Goal: Task Accomplishment & Management: Use online tool/utility

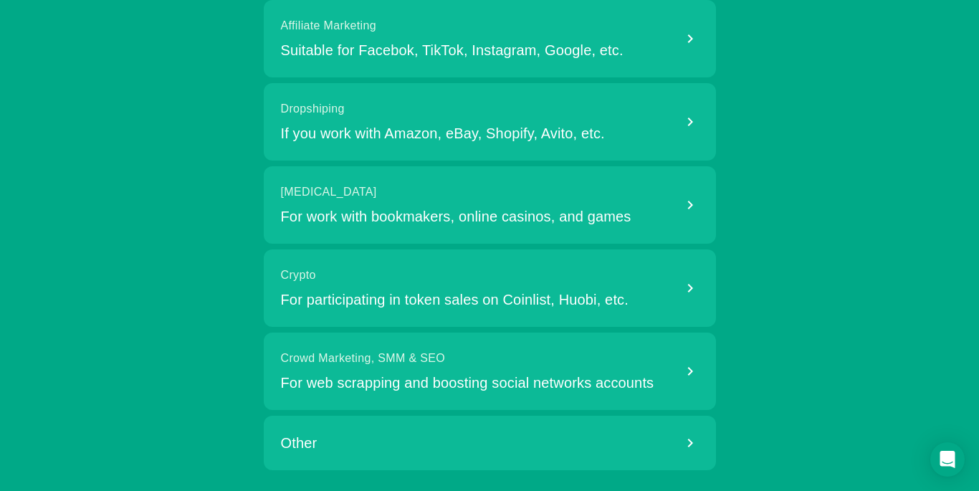
scroll to position [150, 0]
click at [477, 448] on div "Other" at bounding box center [490, 442] width 452 height 54
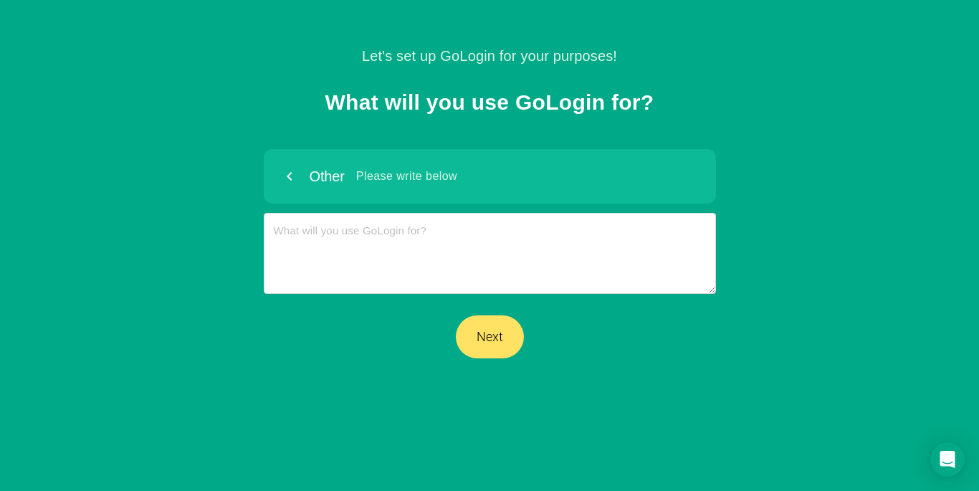
scroll to position [0, 0]
click at [483, 323] on button "Next" at bounding box center [490, 337] width 68 height 43
click at [384, 181] on span "Please write below" at bounding box center [406, 176] width 101 height 17
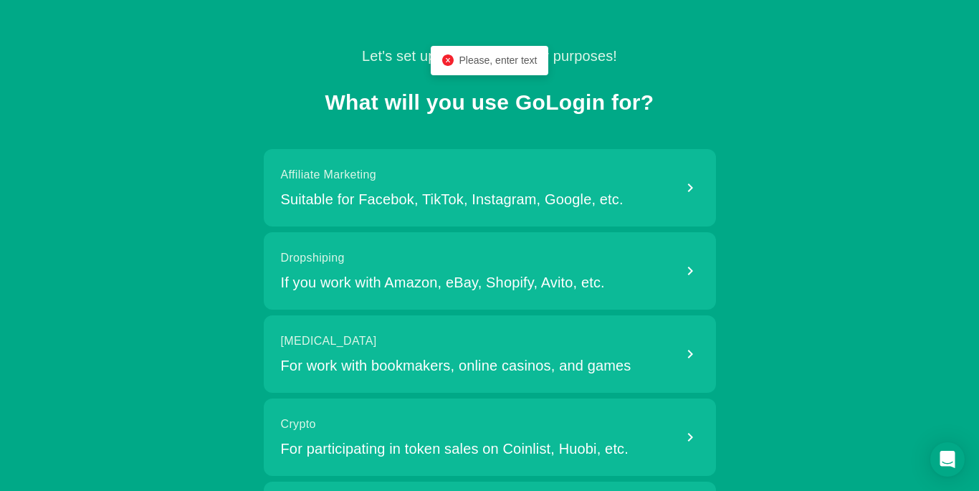
click at [422, 182] on span "Affiliate Marketing" at bounding box center [452, 174] width 343 height 17
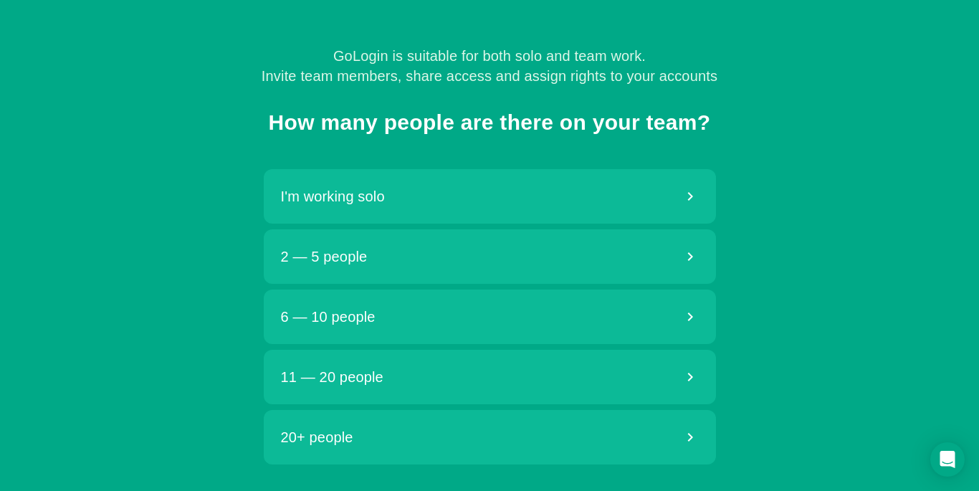
click at [445, 201] on div "I'm working solo" at bounding box center [490, 196] width 452 height 54
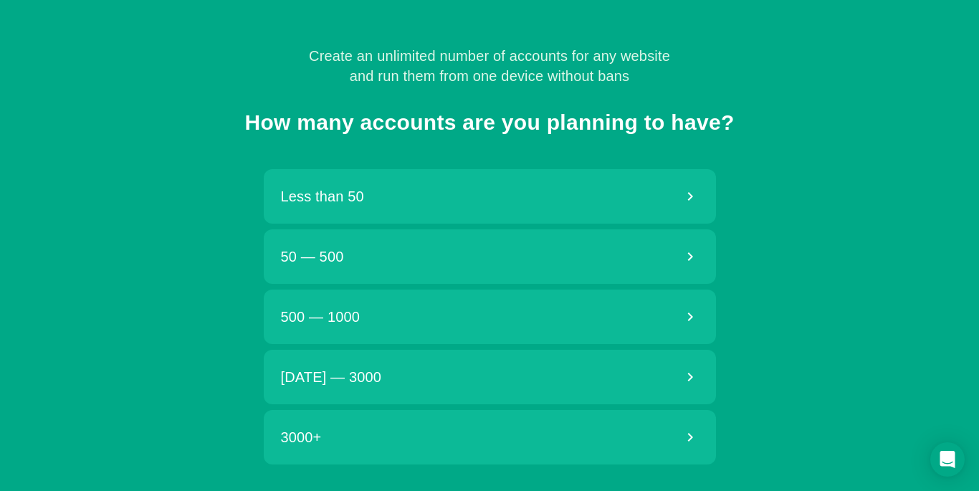
click at [447, 204] on div "Less than 50" at bounding box center [490, 196] width 452 height 54
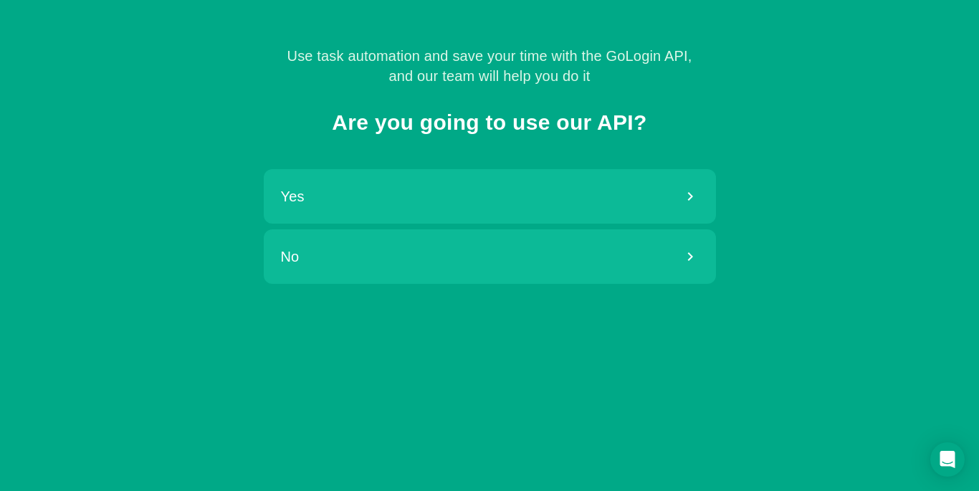
click at [449, 258] on div "No" at bounding box center [490, 256] width 452 height 54
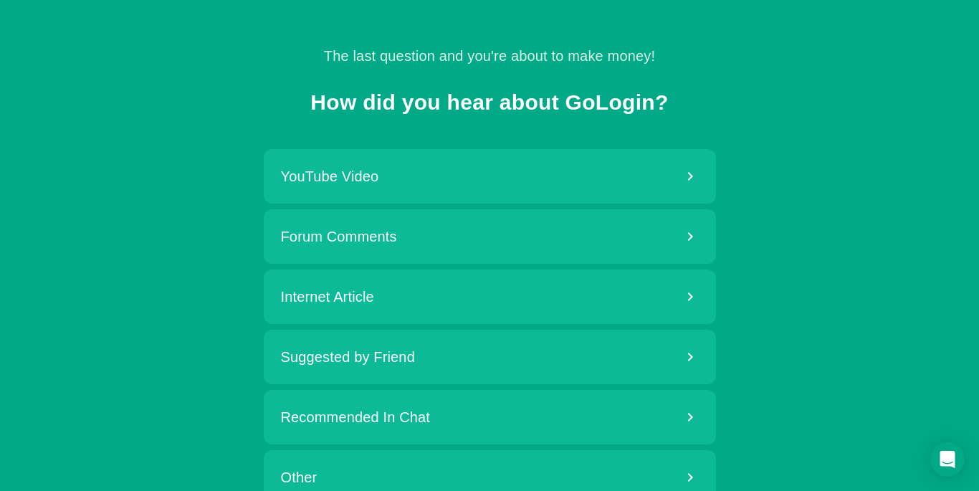
click at [437, 227] on div "Forum Comments" at bounding box center [490, 236] width 452 height 54
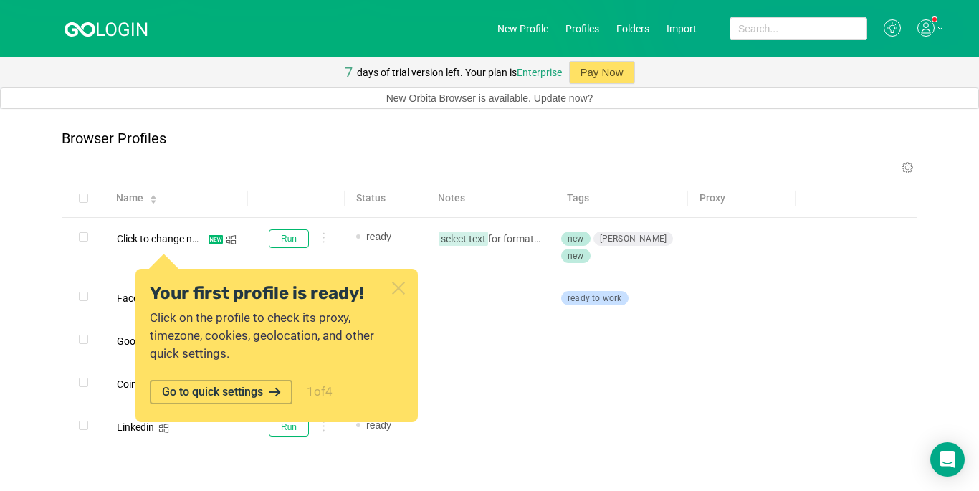
click at [402, 288] on icon at bounding box center [398, 288] width 19 height 19
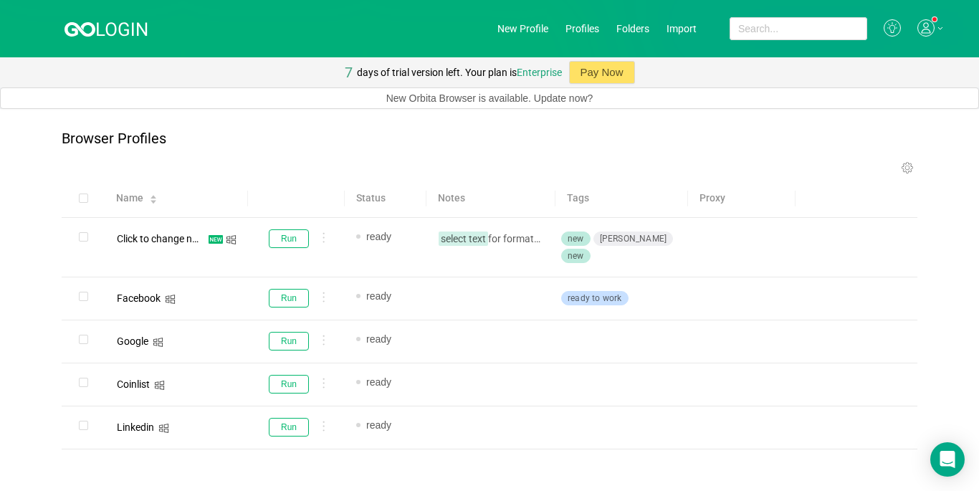
click at [918, 22] on icon at bounding box center [926, 27] width 17 height 17
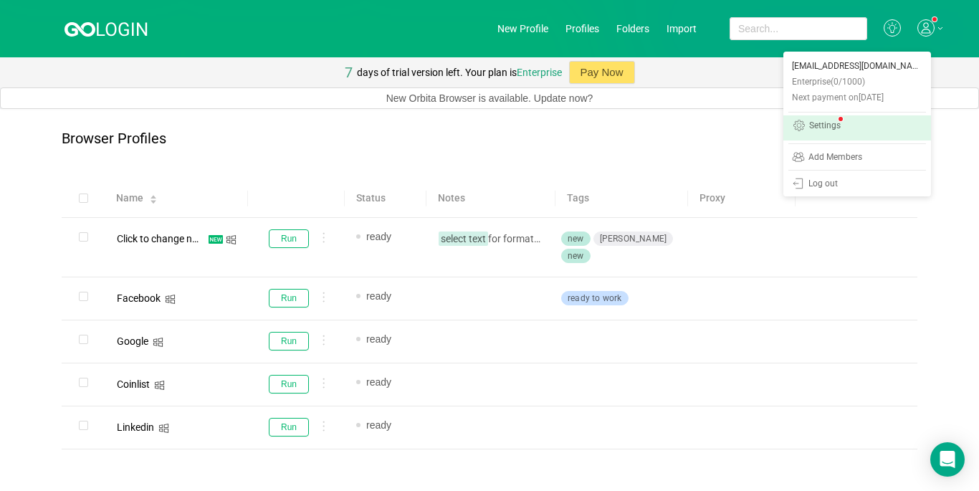
click at [830, 123] on div "Settings" at bounding box center [826, 126] width 32 height 11
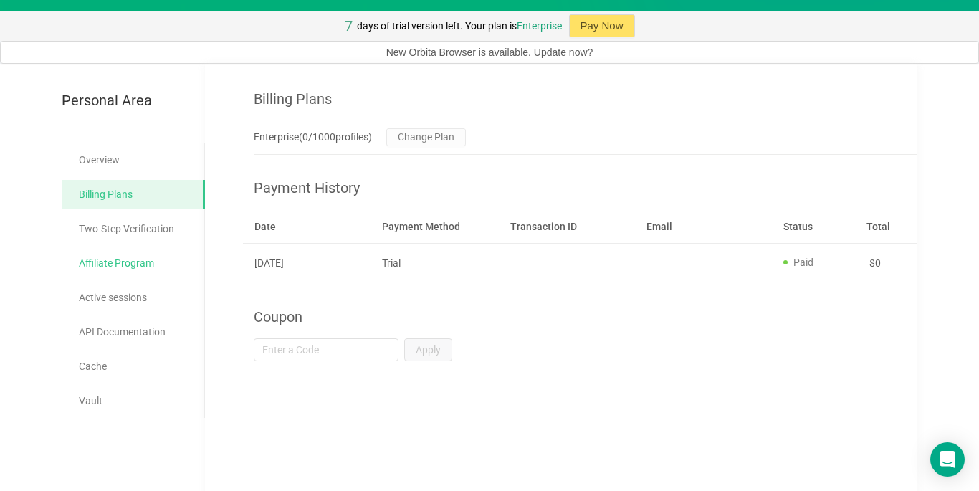
scroll to position [72, 0]
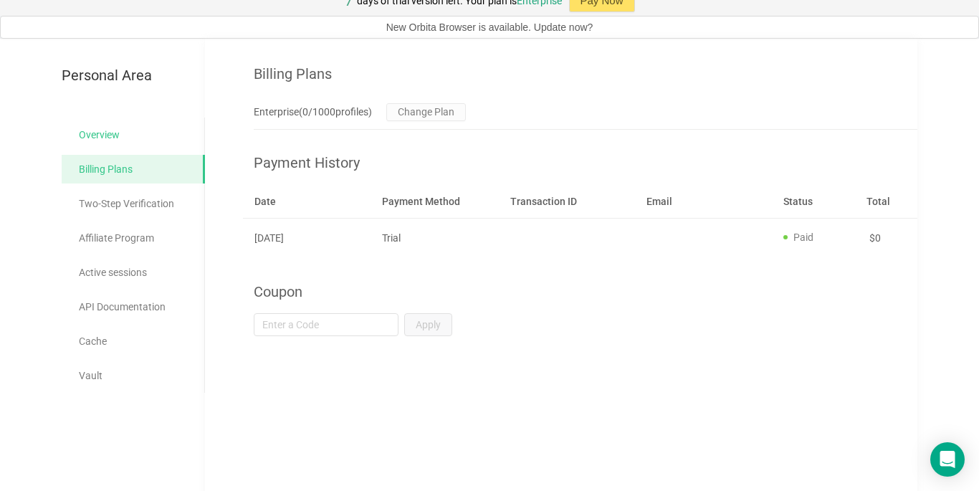
click at [114, 142] on link "Overview" at bounding box center [136, 134] width 115 height 29
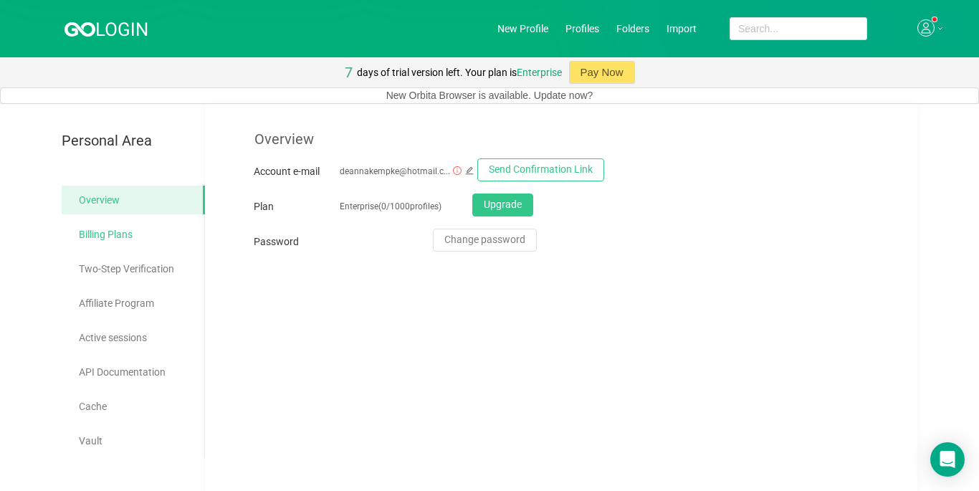
click at [135, 232] on link "Billing Plans" at bounding box center [136, 234] width 115 height 29
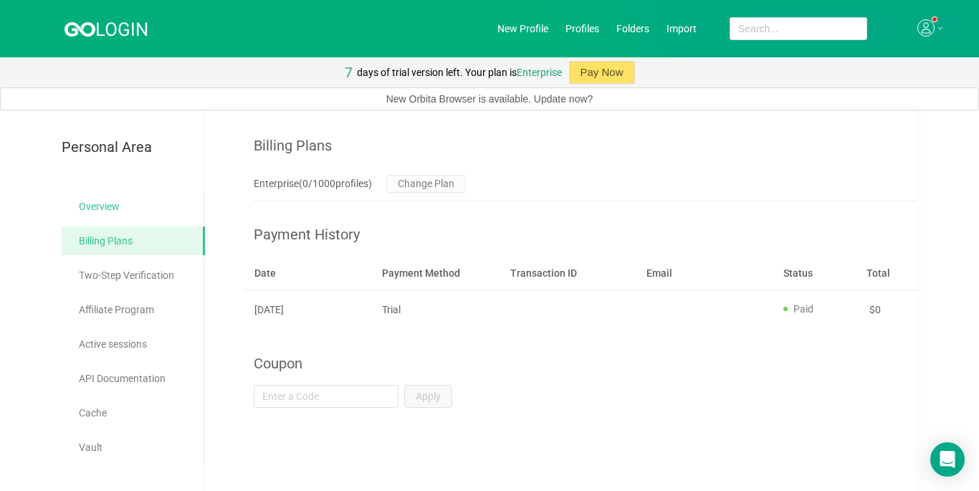
click at [136, 212] on link "Overview" at bounding box center [136, 206] width 115 height 29
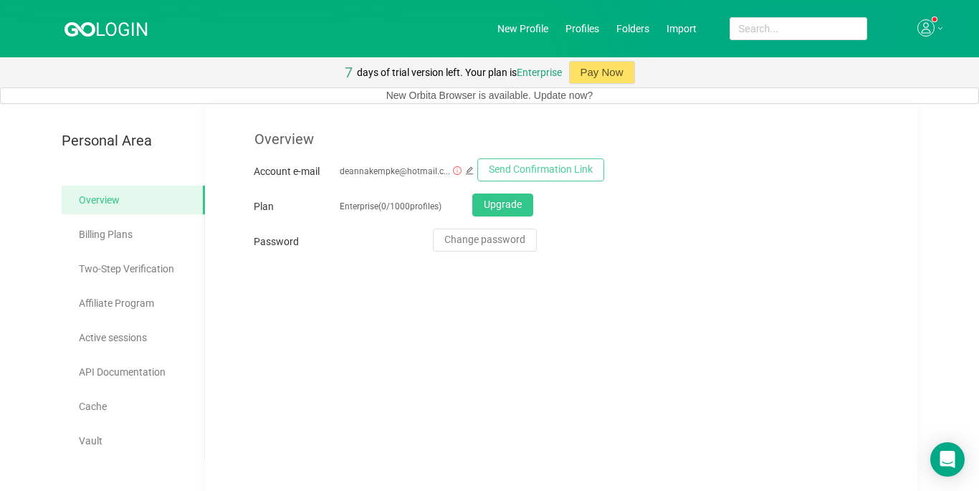
click at [507, 170] on button "Send Confirmation Link" at bounding box center [541, 169] width 127 height 23
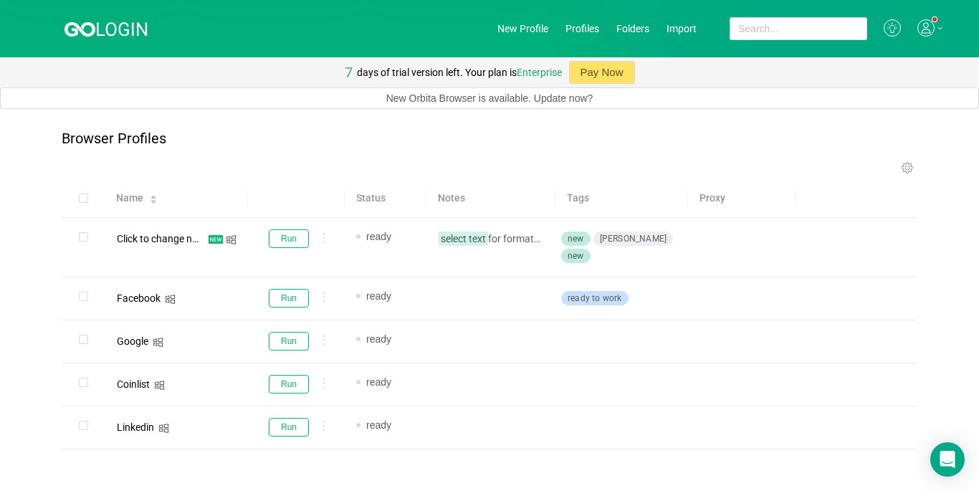
click at [921, 25] on icon at bounding box center [926, 27] width 17 height 17
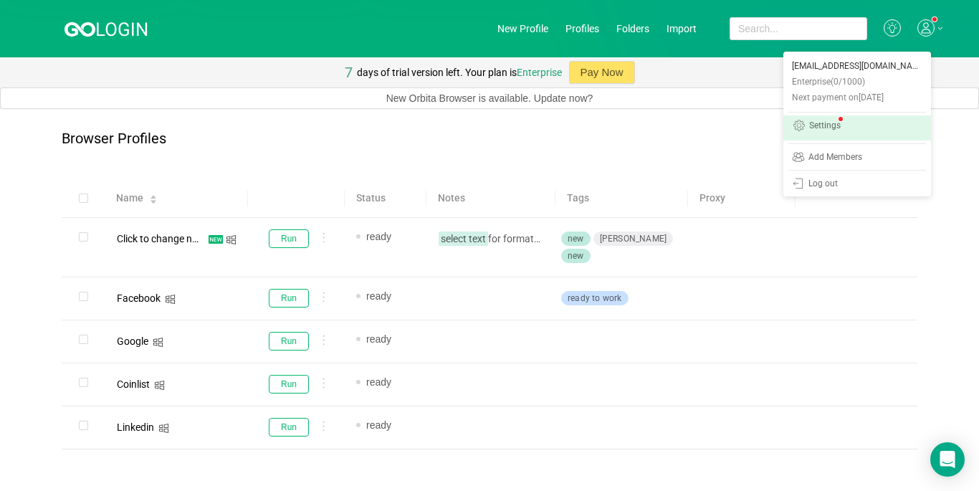
click at [845, 128] on link "Settings" at bounding box center [858, 127] width 148 height 25
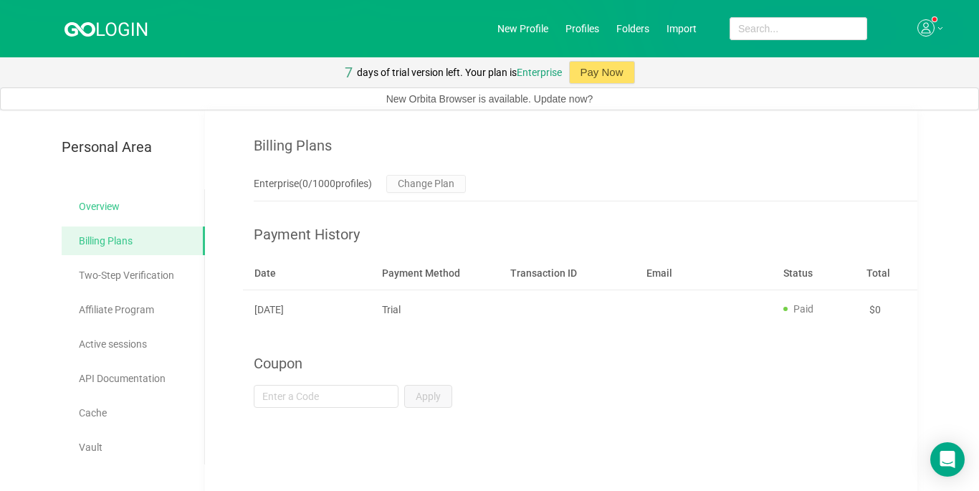
click at [133, 203] on link "Overview" at bounding box center [136, 206] width 115 height 29
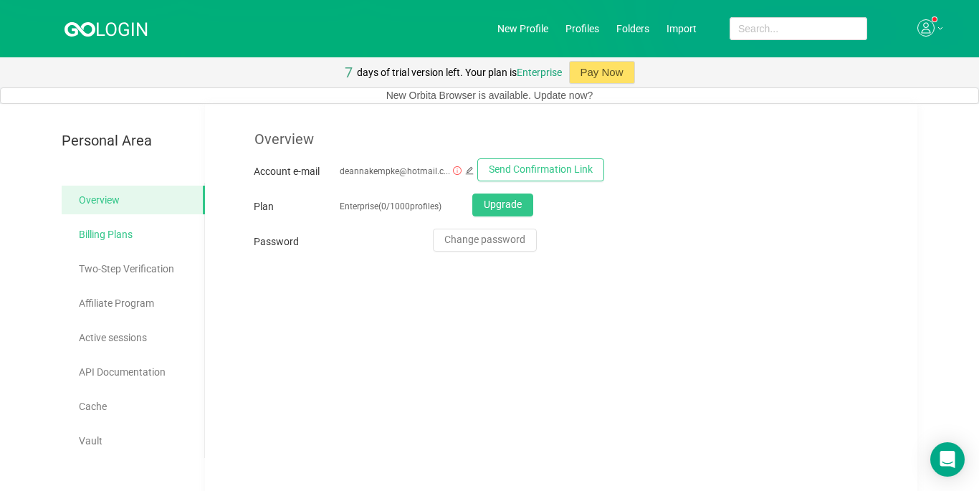
click at [145, 236] on link "Billing Plans" at bounding box center [136, 234] width 115 height 29
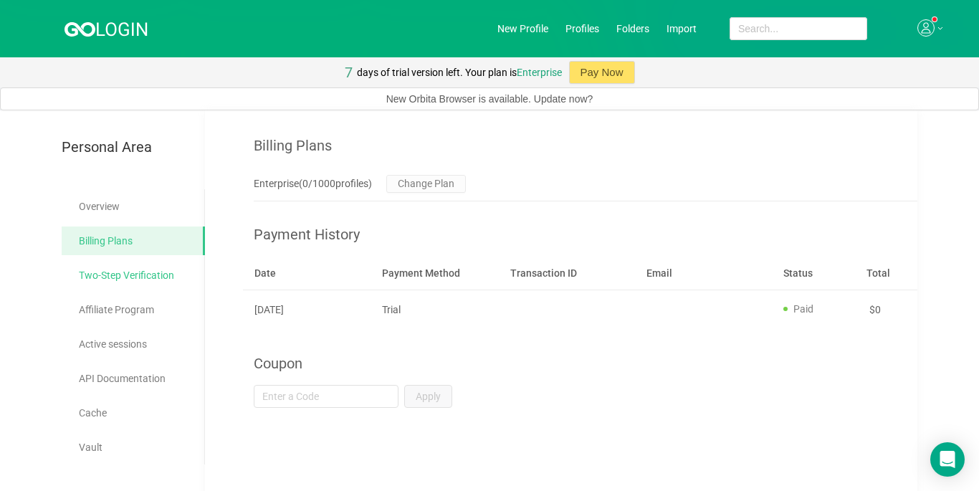
click at [148, 285] on link "Two-Step Verification" at bounding box center [136, 275] width 115 height 29
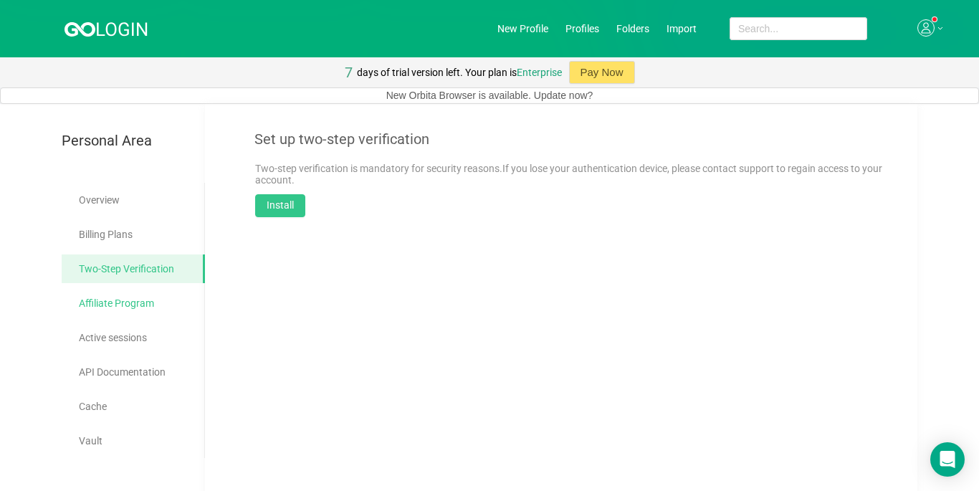
click at [148, 298] on link "Affiliate Program" at bounding box center [136, 303] width 115 height 29
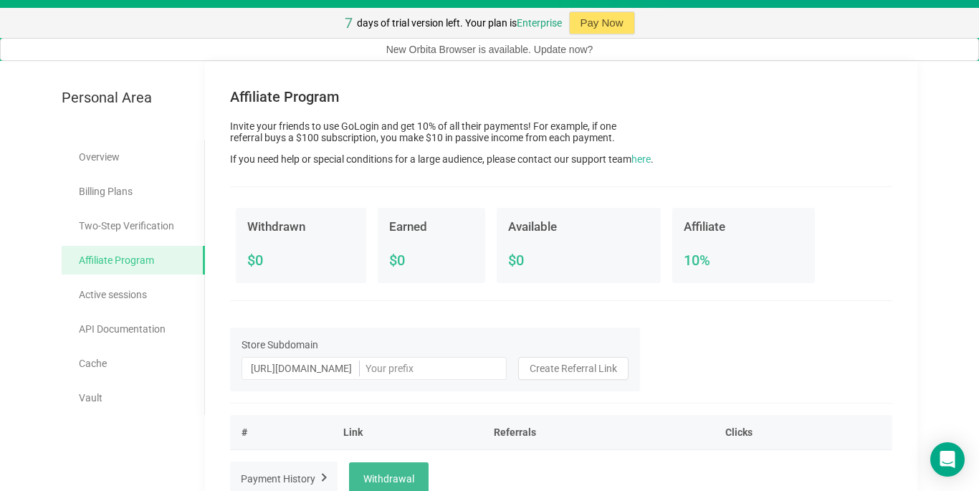
scroll to position [72, 0]
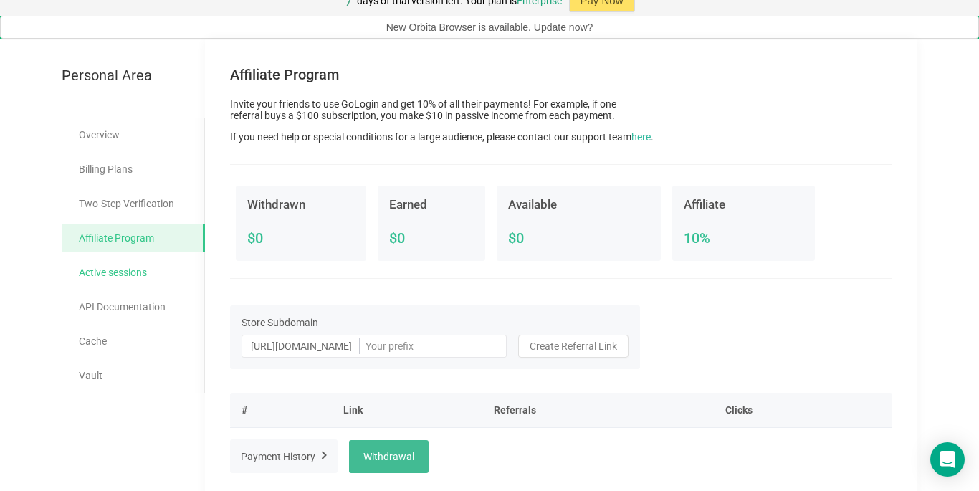
click at [138, 274] on link "Active sessions" at bounding box center [136, 272] width 115 height 29
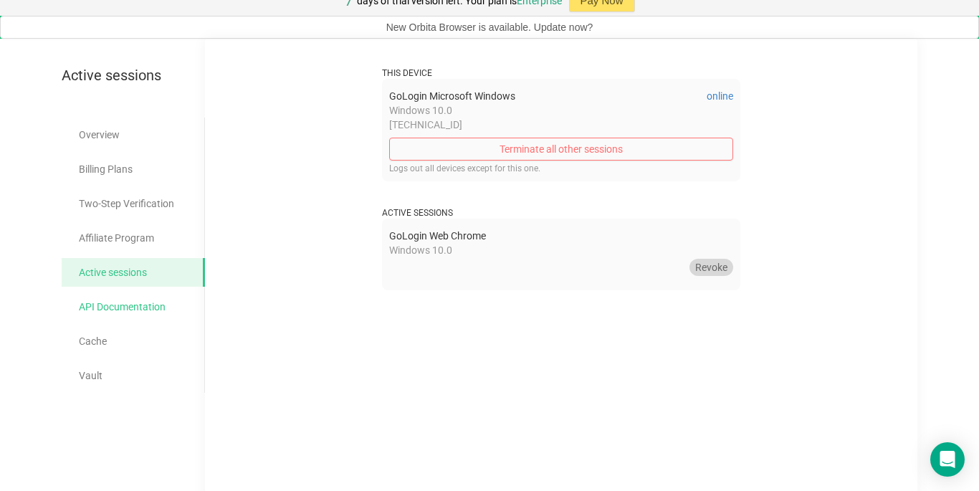
click at [151, 305] on link "API Documentation" at bounding box center [136, 307] width 115 height 29
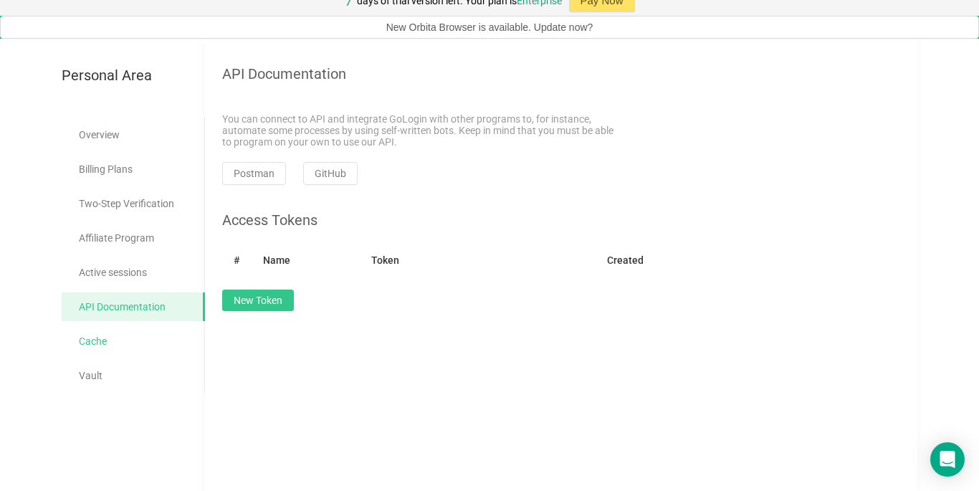
click at [141, 331] on link "Cache" at bounding box center [136, 341] width 115 height 29
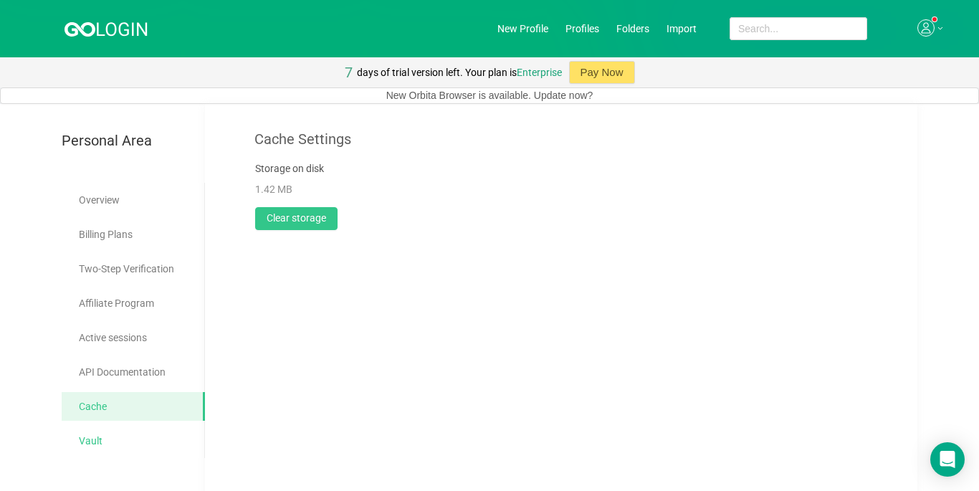
click at [105, 438] on link "Vault" at bounding box center [136, 441] width 115 height 29
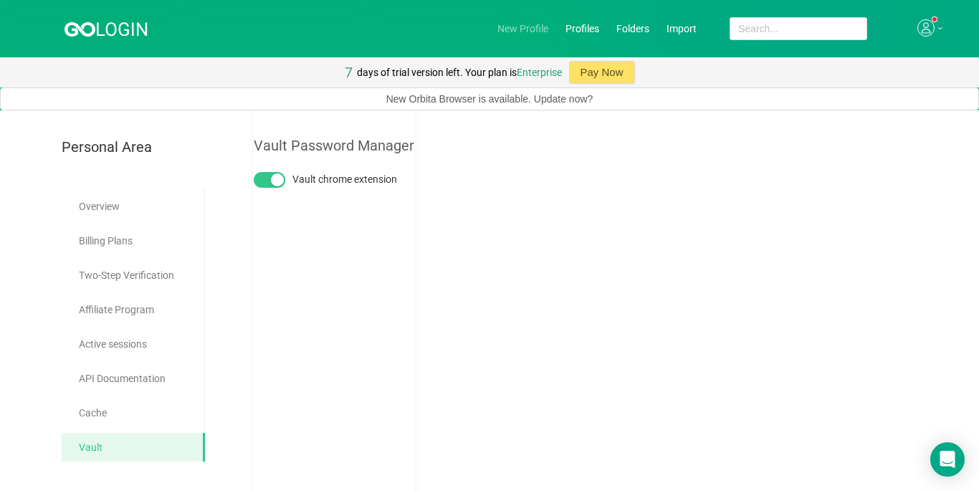
click at [498, 31] on link "New Profile" at bounding box center [523, 28] width 51 height 11
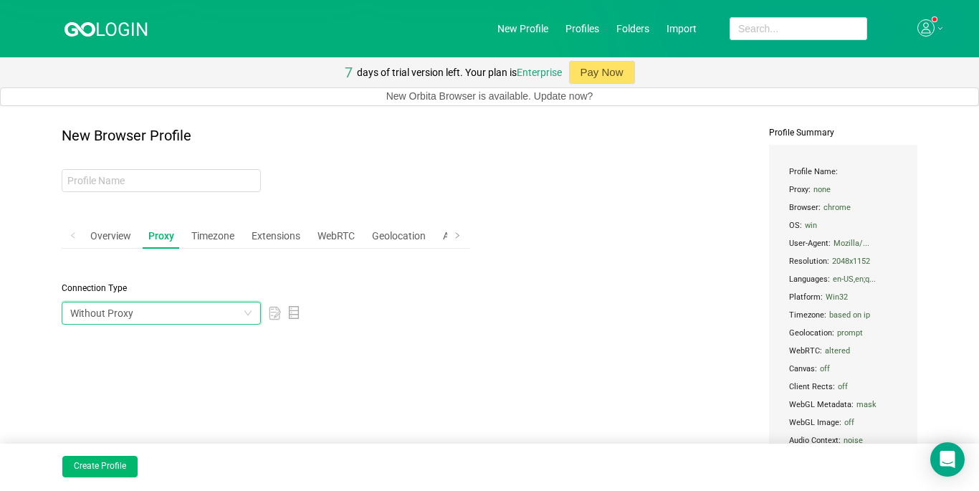
click at [196, 314] on div "Without Proxy" at bounding box center [156, 314] width 173 height 22
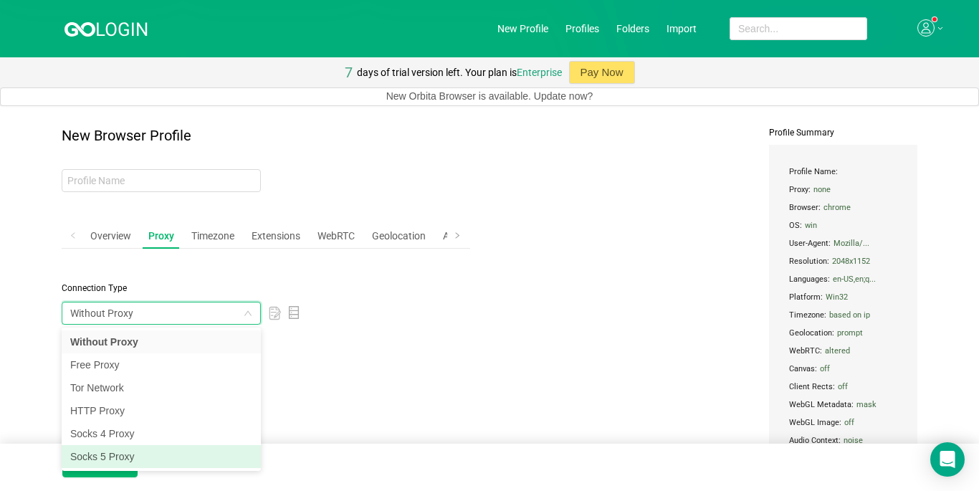
click at [144, 463] on li "Socks 5 Proxy" at bounding box center [161, 456] width 199 height 23
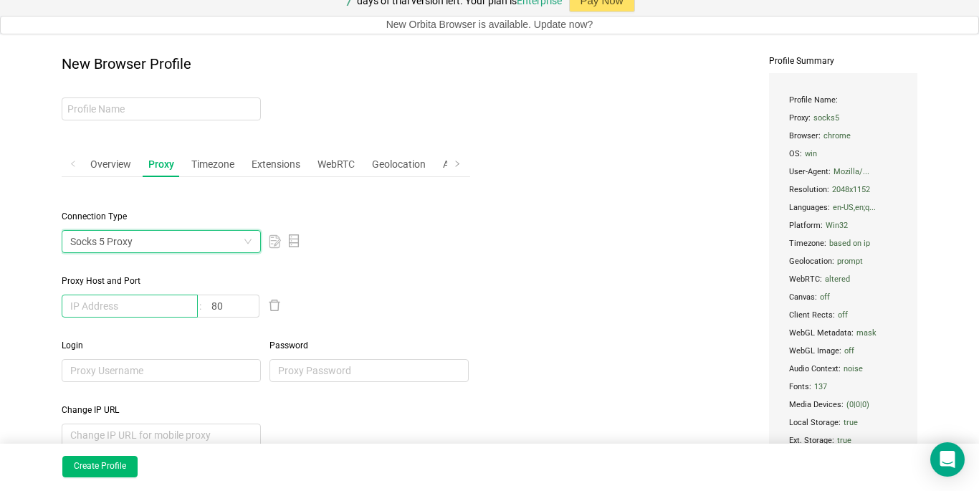
scroll to position [123, 0]
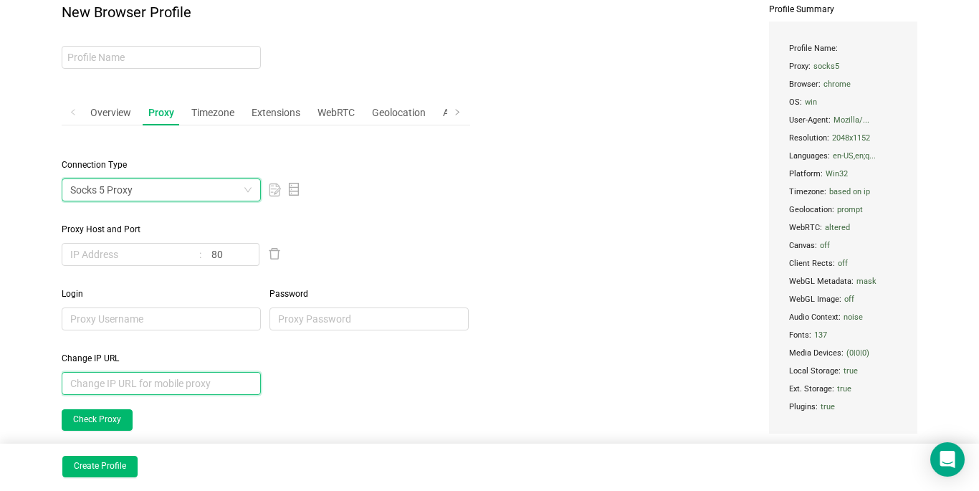
click at [159, 391] on input "text" at bounding box center [161, 383] width 199 height 23
paste input "Gswpj58Nvy5GWVlb:Gswpj58Nvy5GWVlb@[TECHNICAL_ID]"
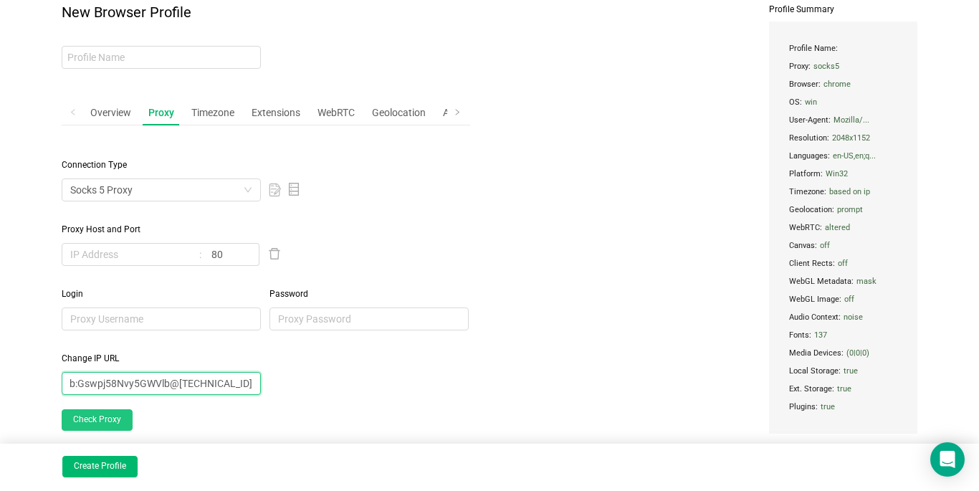
type input "Gswpj58Nvy5GWVlb:Gswpj58Nvy5GWVlb@[TECHNICAL_ID]"
click at [113, 418] on button "Check Proxy" at bounding box center [97, 420] width 71 height 22
click at [183, 385] on input "Gswpj58Nvy5GWVlb:Gswpj58Nvy5GWVlb@[TECHNICAL_ID]" at bounding box center [161, 383] width 199 height 23
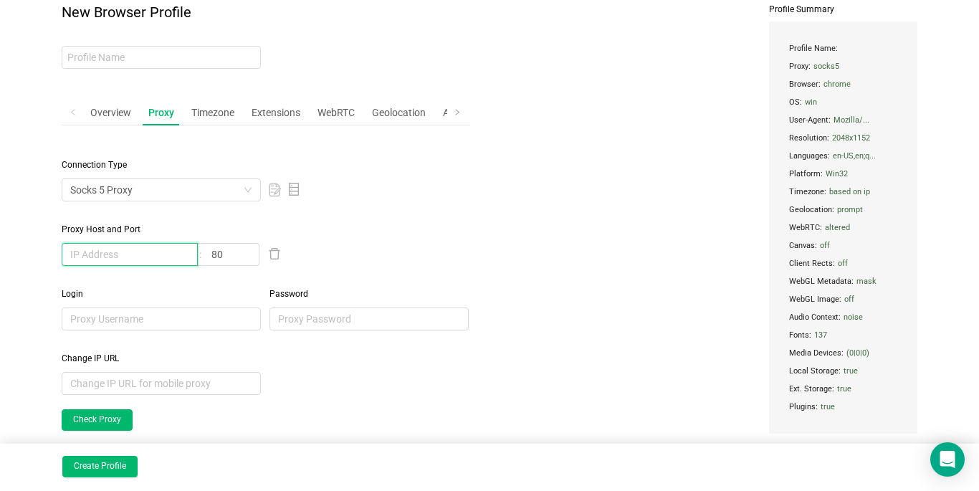
click at [143, 247] on input "text" at bounding box center [130, 254] width 136 height 23
paste input "[TECHNICAL_ID]"
type input "[TECHNICAL_ID]"
click at [232, 251] on input "80" at bounding box center [232, 254] width 56 height 23
click at [231, 251] on input "80" at bounding box center [232, 254] width 56 height 23
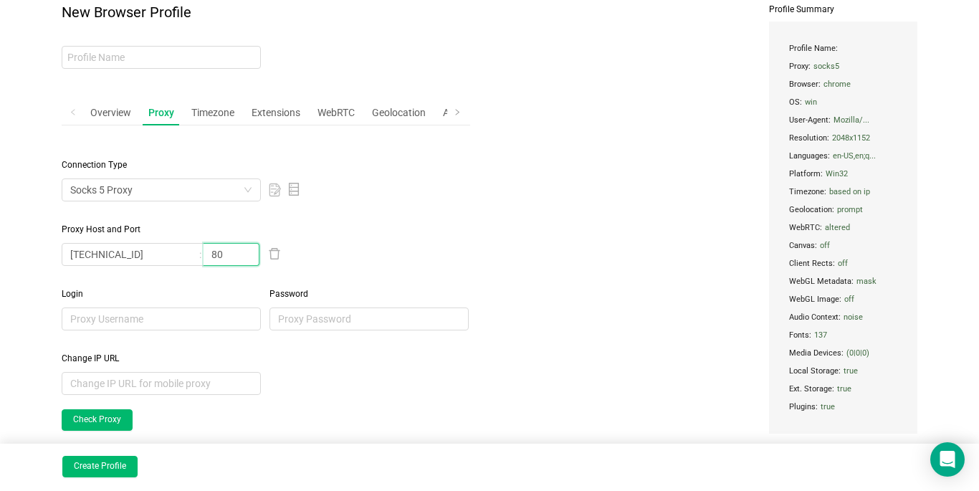
paste input "10014"
type input "10014"
click at [211, 312] on input "text" at bounding box center [161, 319] width 199 height 23
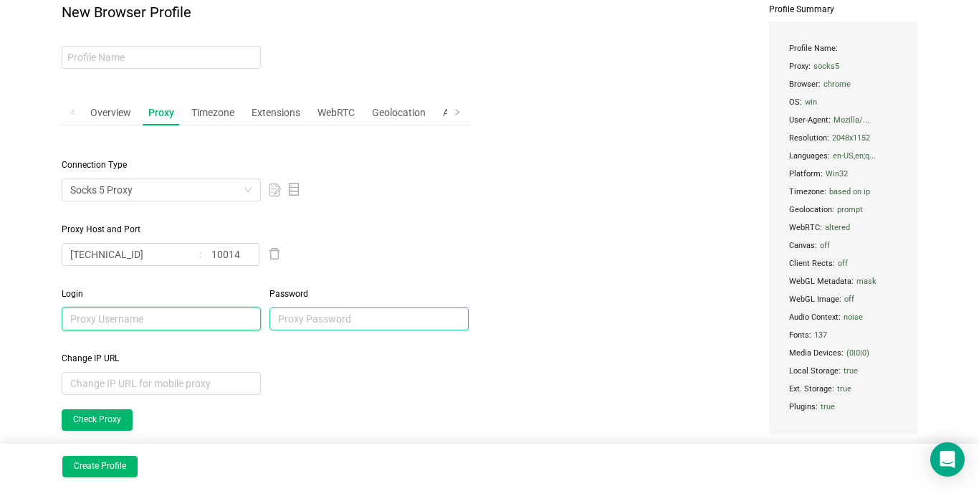
paste input "Gswpj58Nvy5GWVlb"
type input "Gswpj58Nvy5GWVlb"
click at [328, 319] on input "text" at bounding box center [369, 319] width 199 height 23
paste input "Gswpj58Nvy5GWVlb"
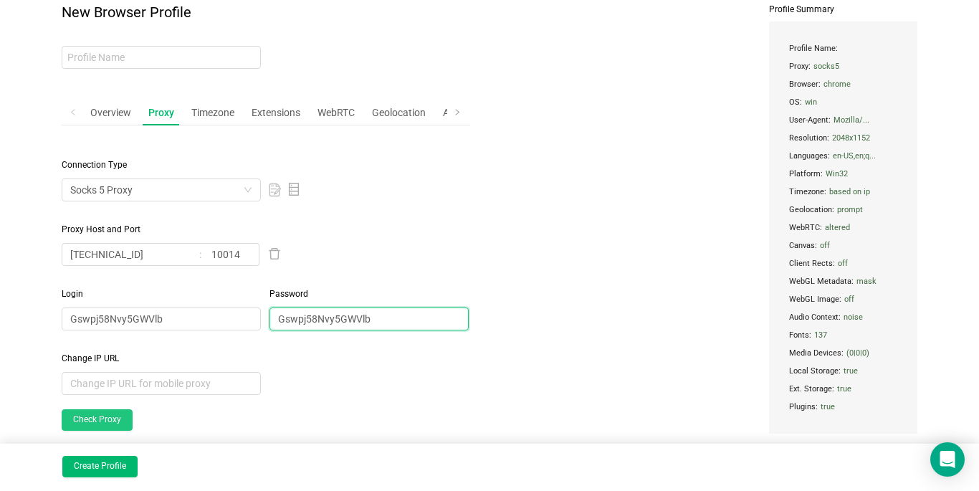
type input "Gswpj58Nvy5GWVlb"
click at [108, 424] on button "Check Proxy" at bounding box center [97, 420] width 71 height 22
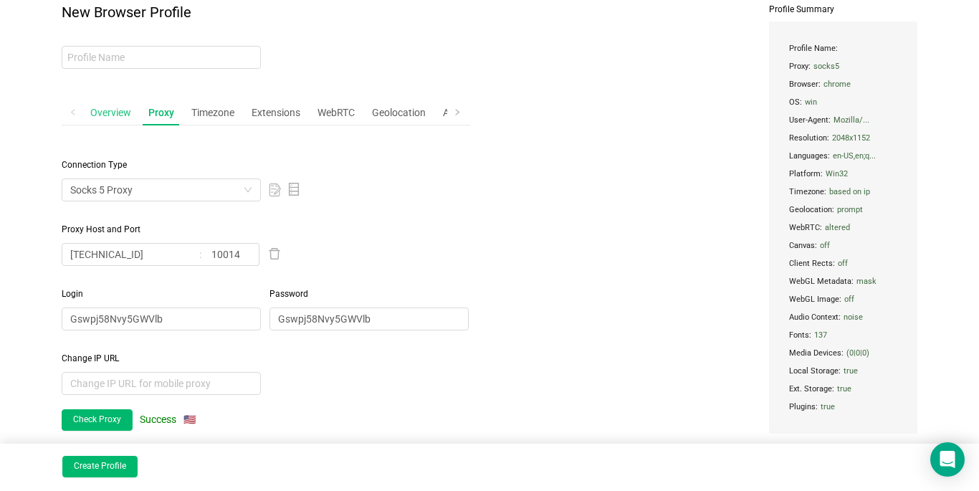
click at [110, 106] on div "Overview" at bounding box center [111, 113] width 52 height 27
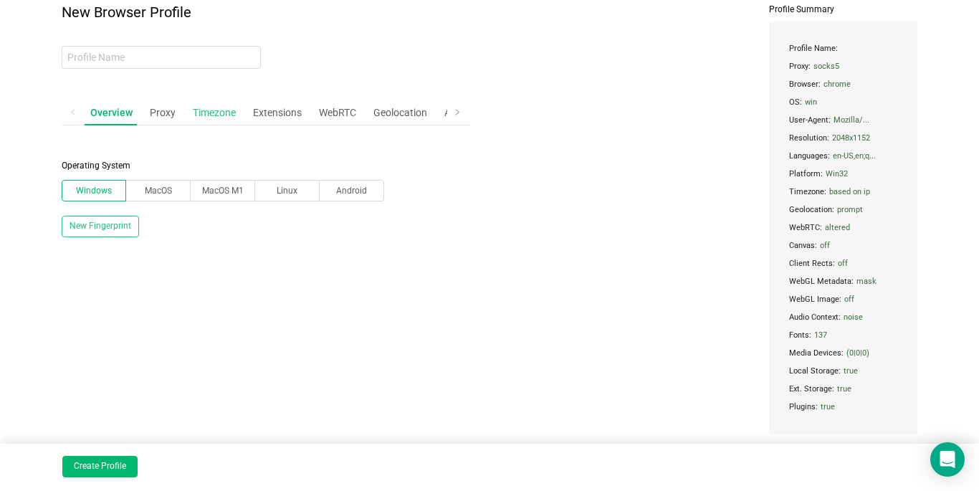
click at [207, 109] on div "Timezone" at bounding box center [214, 113] width 54 height 27
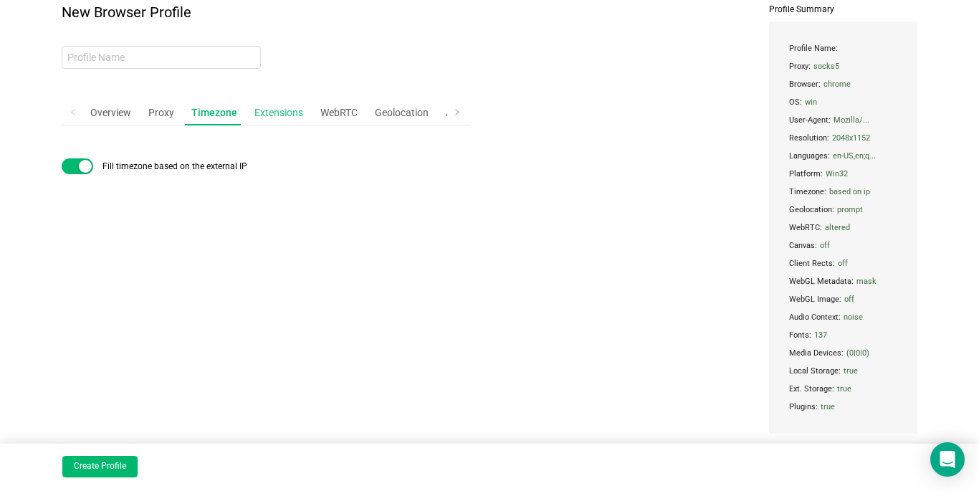
click at [270, 113] on div "Extensions" at bounding box center [279, 113] width 60 height 27
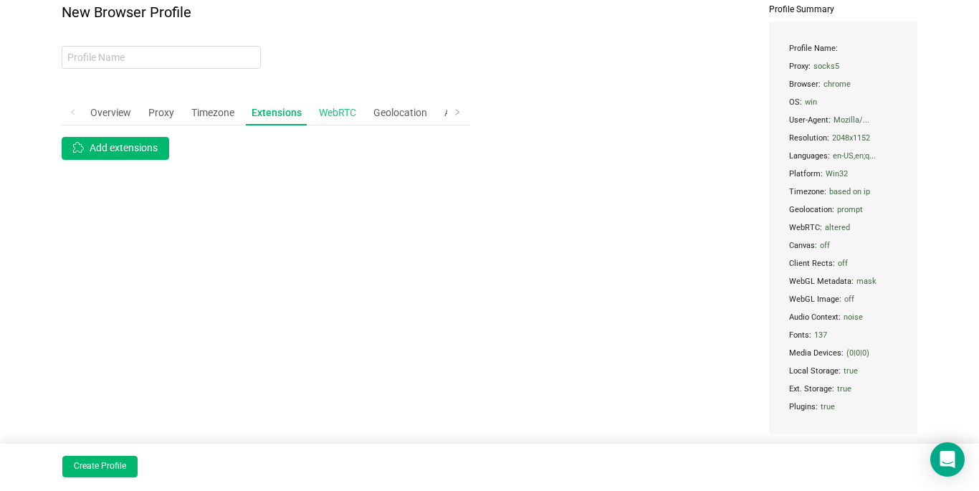
click at [348, 113] on div "WebRTC" at bounding box center [337, 113] width 49 height 27
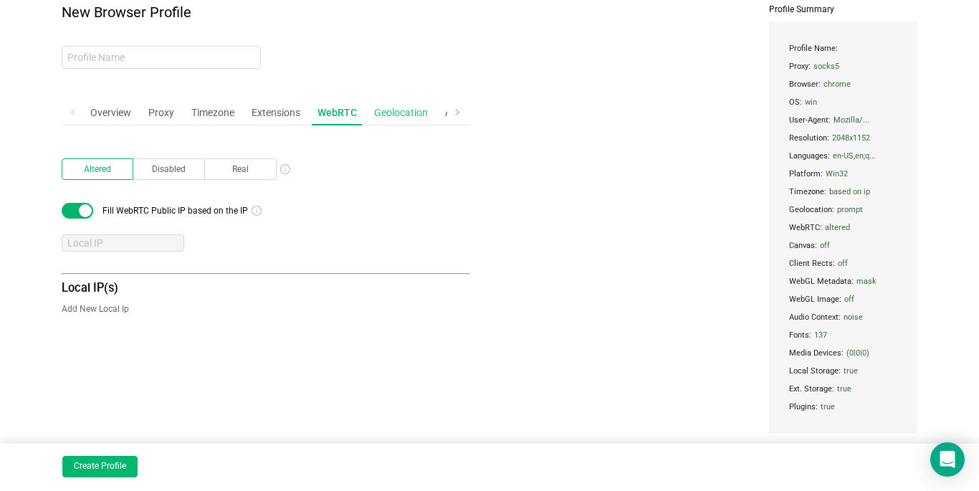
click at [392, 113] on div "Geolocation" at bounding box center [401, 113] width 65 height 27
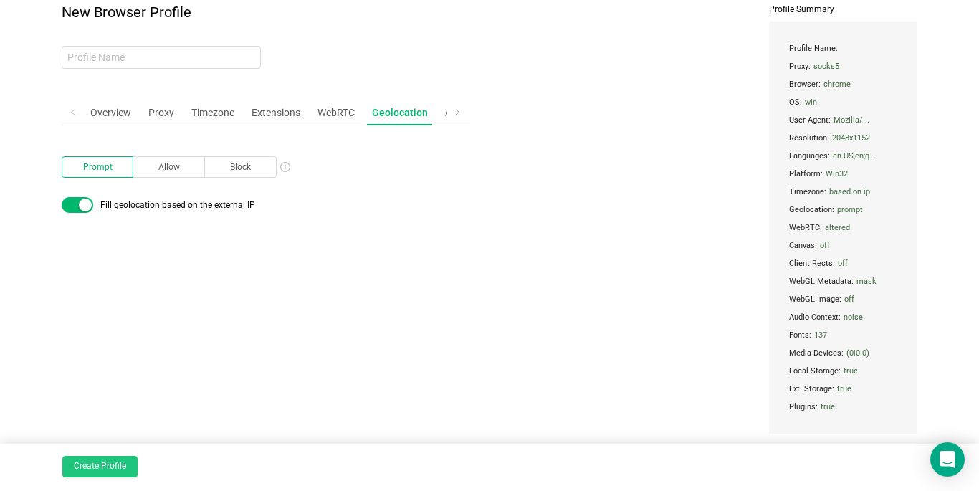
click at [113, 463] on button "Create Profile" at bounding box center [99, 467] width 75 height 22
type input "wispy-field"
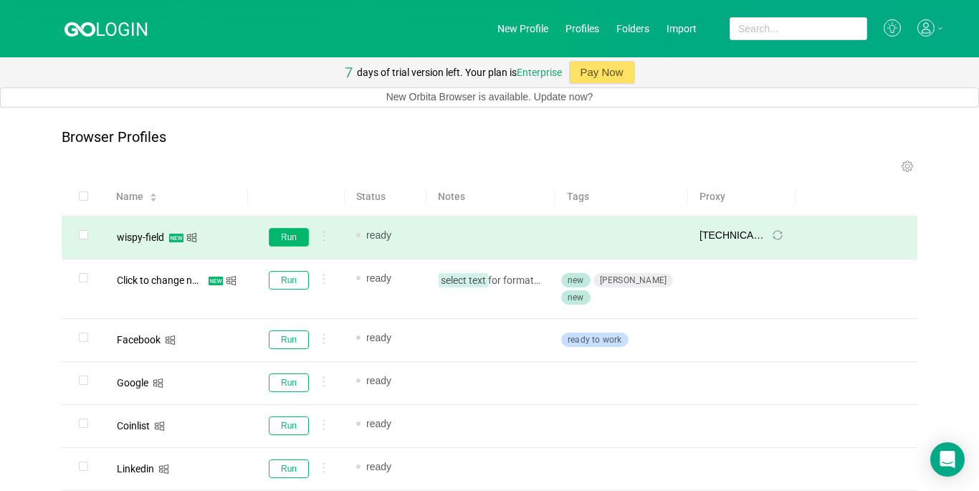
click at [292, 237] on button "Run" at bounding box center [289, 237] width 40 height 19
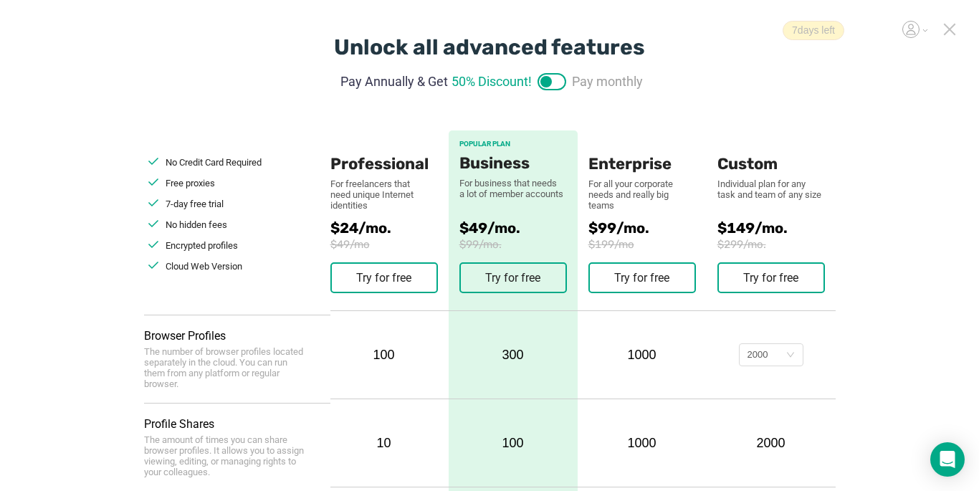
click at [954, 31] on icon at bounding box center [950, 29] width 13 height 13
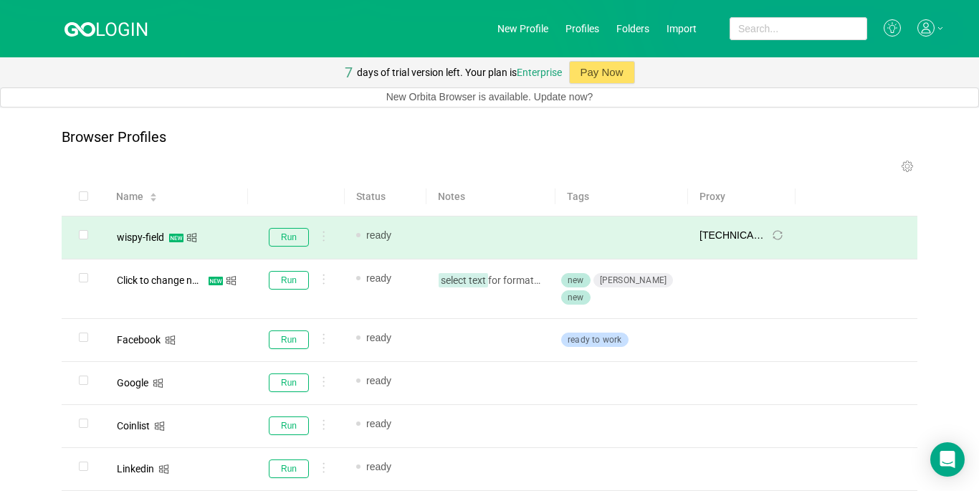
click at [740, 237] on span "[TECHNICAL_ID] : 10014" at bounding box center [733, 235] width 66 height 15
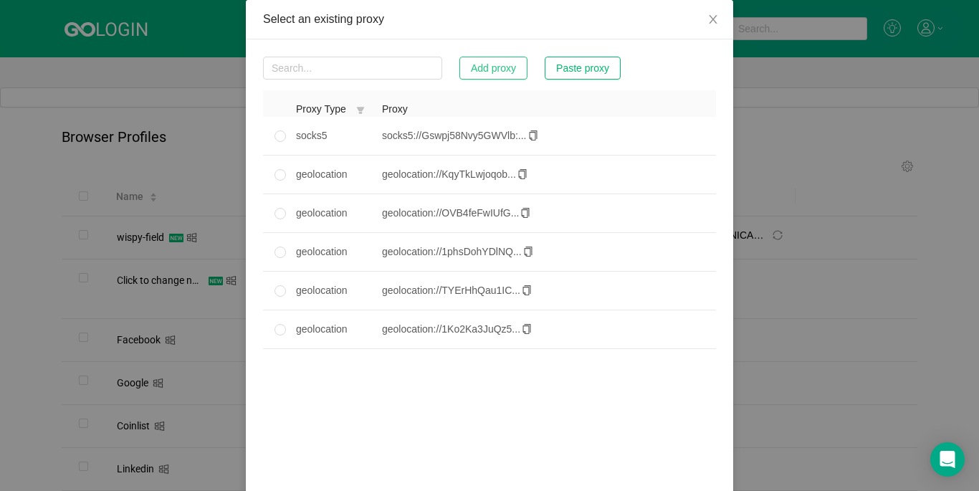
click at [499, 72] on button "Add proxy" at bounding box center [494, 68] width 68 height 23
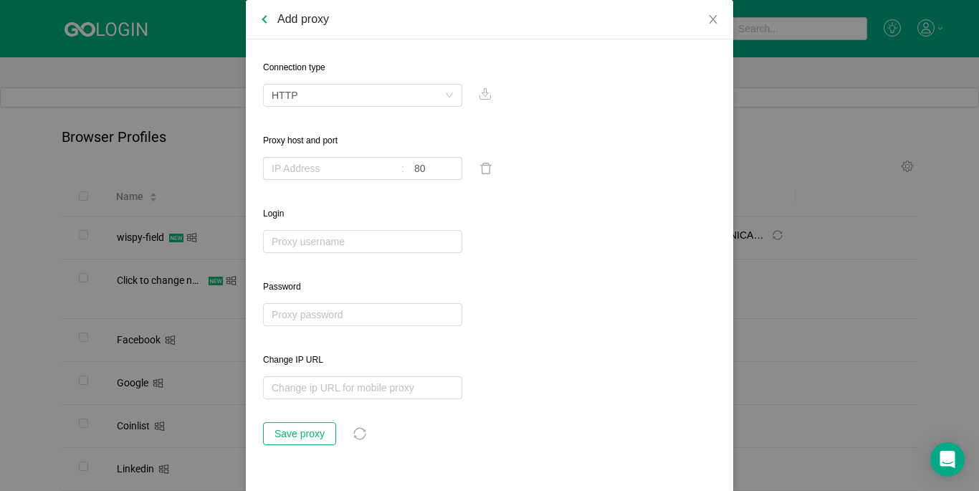
click at [367, 107] on div "Connection type HTTP Proxy host and port 80 Login Password Change IP URL Save p…" at bounding box center [489, 251] width 453 height 389
click at [367, 96] on div "HTTP" at bounding box center [358, 96] width 173 height 22
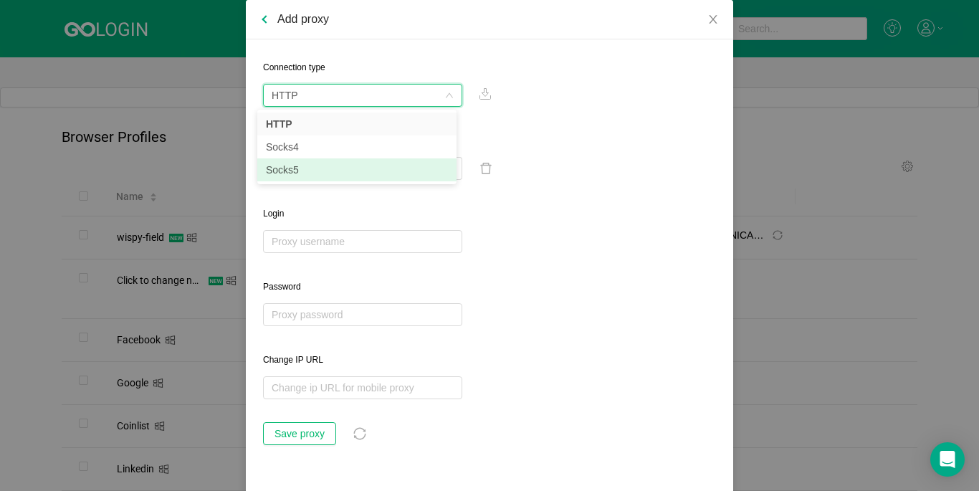
click at [336, 164] on li "Socks5" at bounding box center [356, 169] width 199 height 23
click at [335, 171] on input "text" at bounding box center [331, 168] width 136 height 23
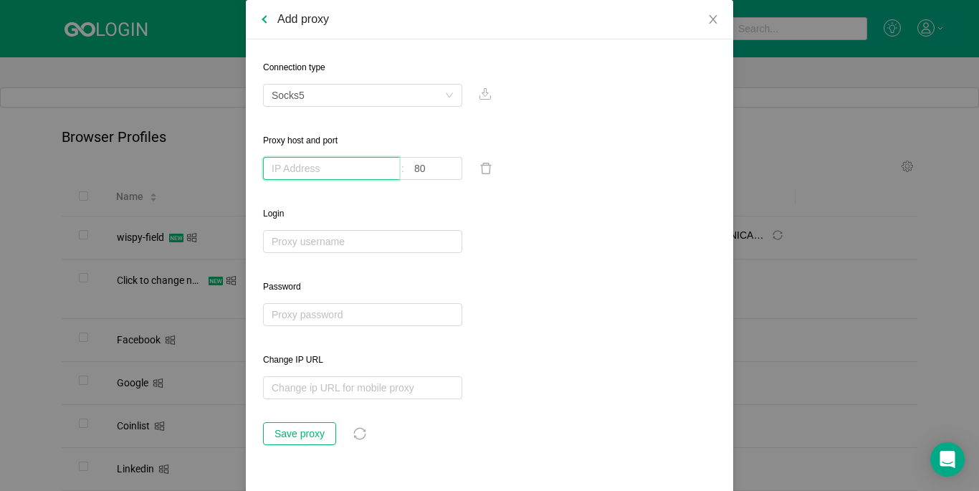
paste input "[TECHNICAL_ID]:XkuW1k6du:cZ5hpD2yD"
drag, startPoint x: 386, startPoint y: 169, endPoint x: 369, endPoint y: 169, distance: 16.5
click at [369, 169] on input "[TECHNICAL_ID]:XkuW1k6du:cZ5hpD2yD" at bounding box center [331, 168] width 136 height 23
click at [346, 166] on input "[TECHNICAL_ID]" at bounding box center [331, 168] width 136 height 23
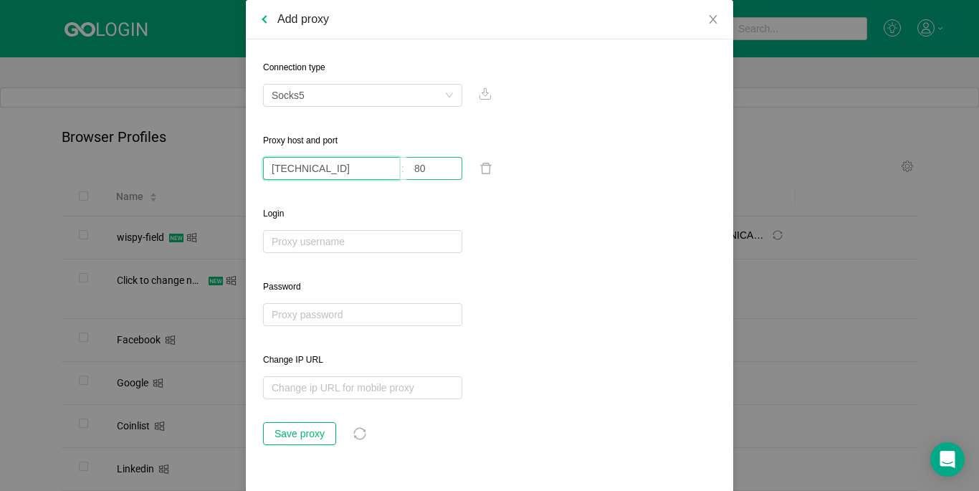
type input "[TECHNICAL_ID]"
click at [420, 169] on input "80" at bounding box center [435, 168] width 56 height 23
paste input "63399"
type input "63399"
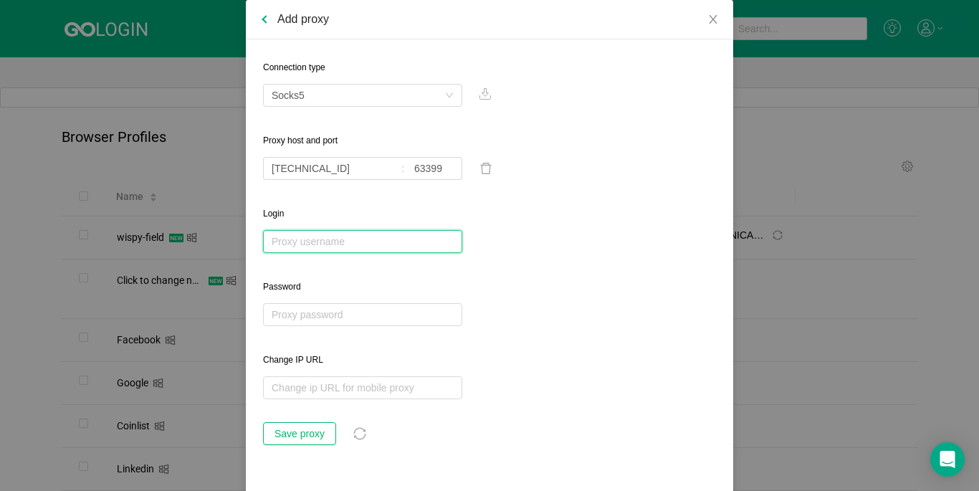
click at [359, 239] on input "text" at bounding box center [362, 241] width 199 height 23
paste input "XkuW1k6du"
type input "XkuW1k6du"
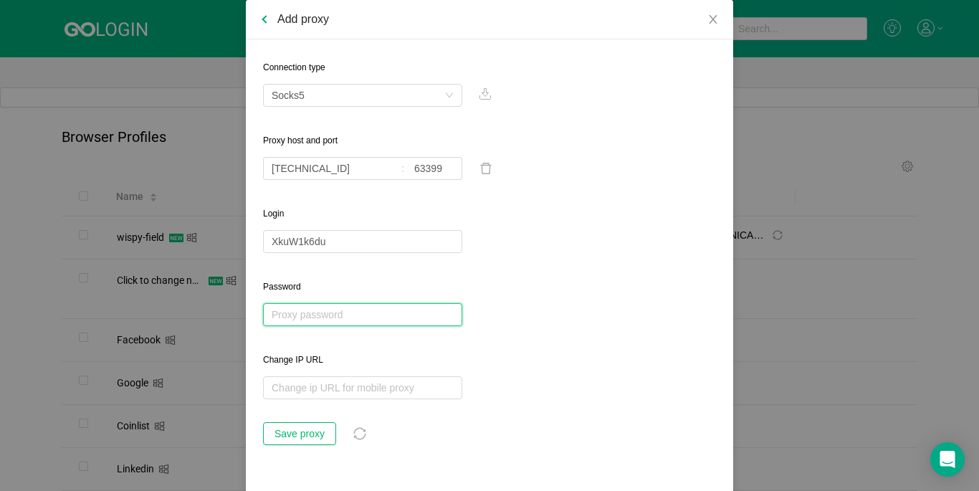
click at [352, 315] on input "text" at bounding box center [362, 314] width 199 height 23
paste input "cZ5hpD2yD"
type input "cZ5hpD2yD"
click at [317, 430] on button "Save proxy" at bounding box center [299, 433] width 73 height 23
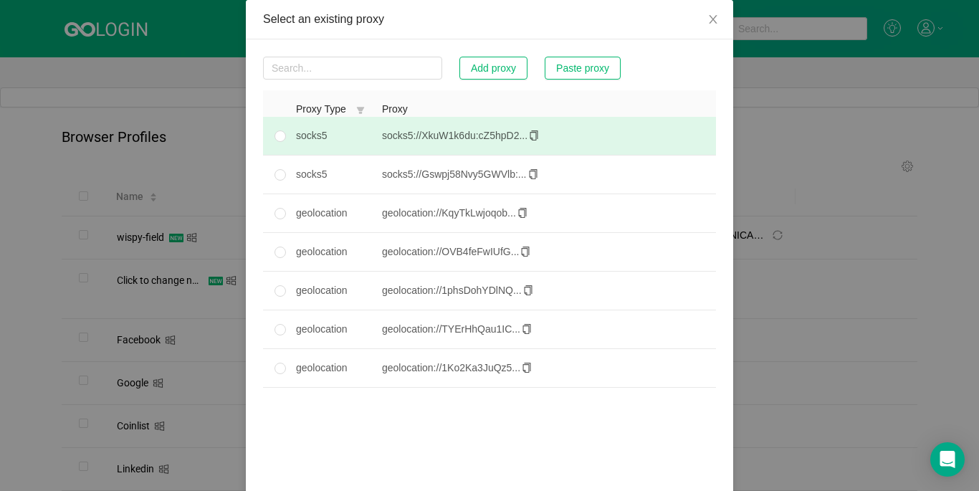
click at [283, 148] on td at bounding box center [274, 136] width 22 height 39
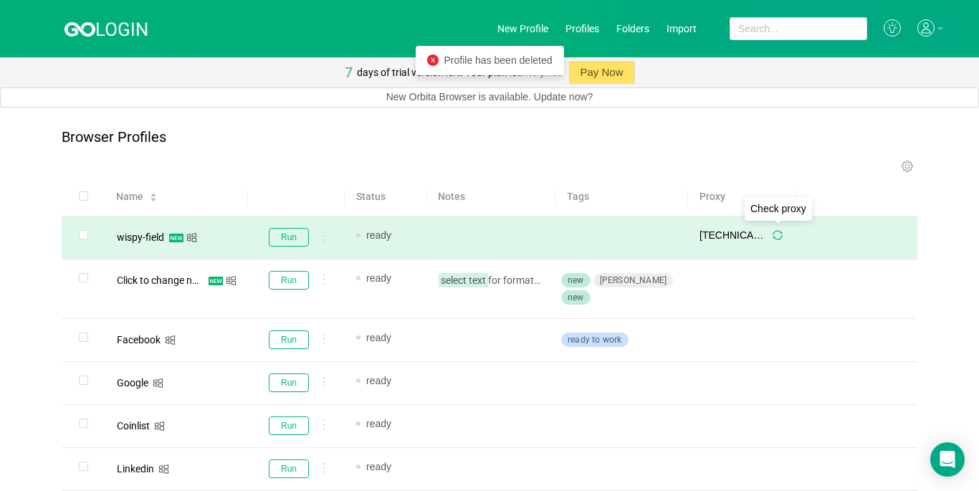
click at [779, 234] on icon "icon: sync" at bounding box center [778, 235] width 10 height 10
click at [708, 234] on span "[TECHNICAL_ID] : 63399" at bounding box center [733, 235] width 66 height 15
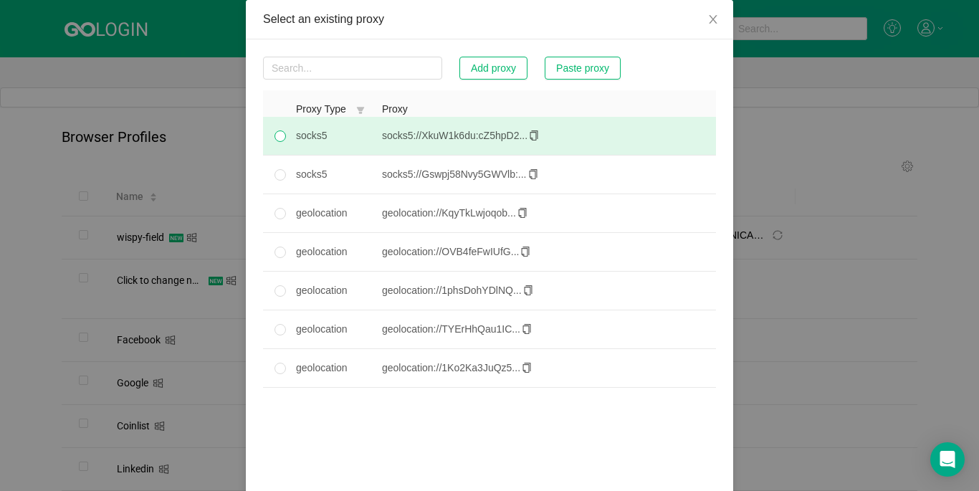
click at [278, 142] on span at bounding box center [280, 136] width 11 height 11
click at [278, 142] on input "radio" at bounding box center [280, 136] width 11 height 11
radio input "true"
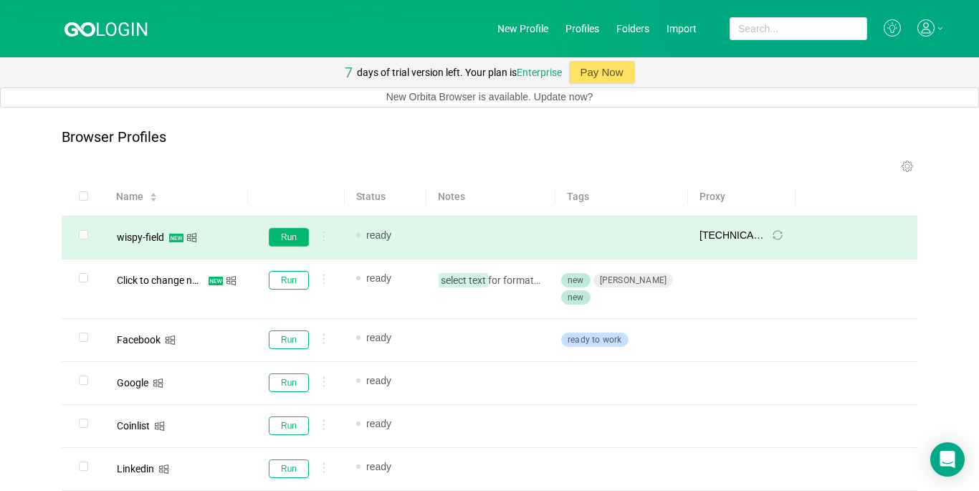
click at [278, 242] on button "Run" at bounding box center [289, 237] width 40 height 19
click at [146, 235] on div "wispy-field" at bounding box center [140, 237] width 47 height 10
click at [85, 237] on input "checkbox" at bounding box center [83, 234] width 9 height 9
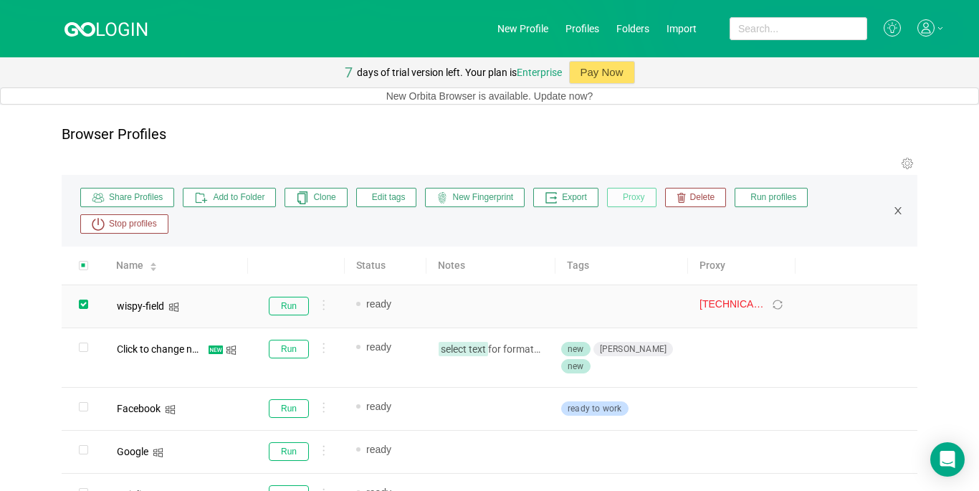
click at [645, 203] on button "Proxy" at bounding box center [631, 197] width 49 height 19
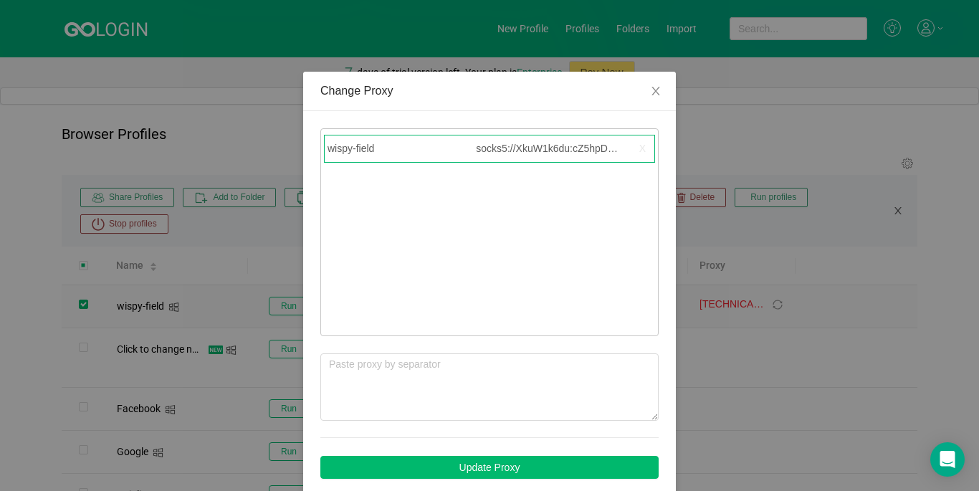
click at [551, 156] on div "wispy-field socks5://XkuW1k6du:cZ5hpD2yD@[TECHNICAL_ID] X" at bounding box center [489, 149] width 331 height 28
click at [538, 143] on span "socks5://XkuW1k6du:cZ5hpD2yD@[TECHNICAL_ID]" at bounding box center [547, 148] width 143 height 15
click at [637, 147] on span "X" at bounding box center [643, 148] width 12 height 21
checkbox input "false"
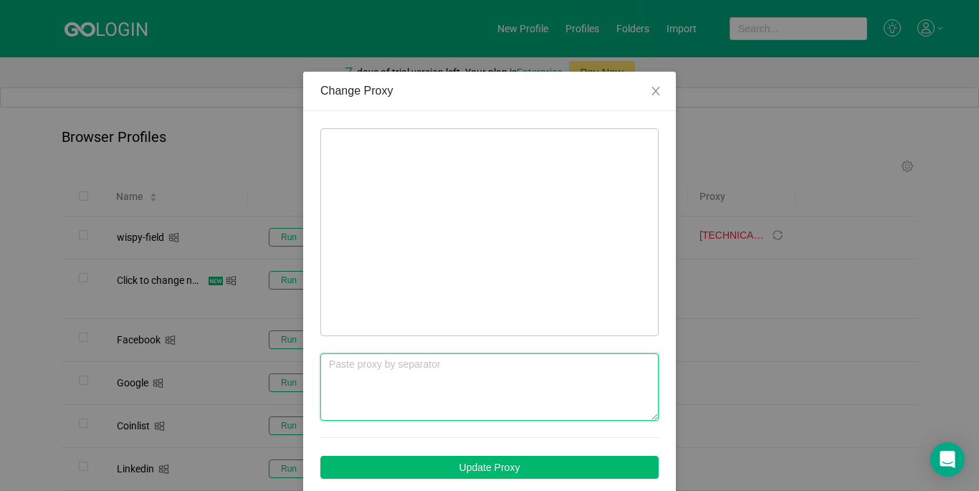
click at [417, 386] on textarea at bounding box center [490, 387] width 338 height 67
click at [351, 397] on textarea at bounding box center [490, 387] width 338 height 67
paste textarea "[TECHNICAL_ID]:XkuW1k6du:cZ5hpD2yD"
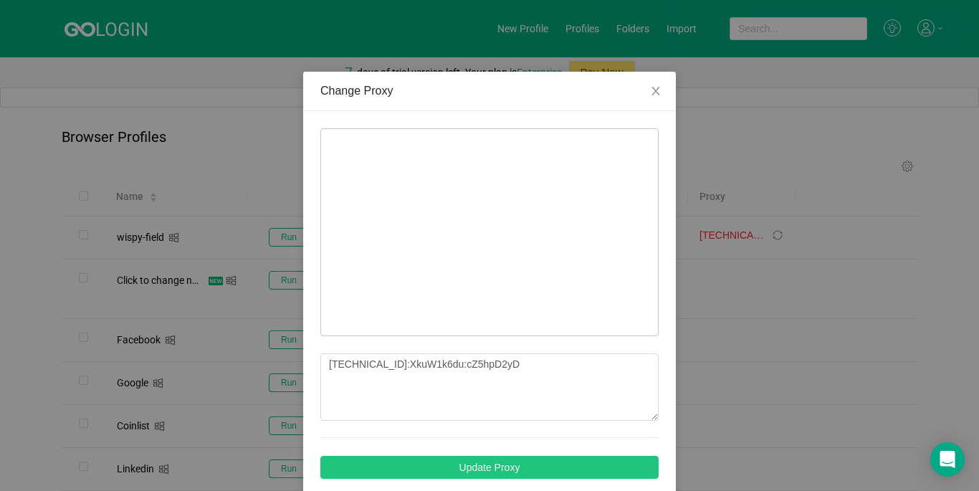
type textarea "http://[TECHNICAL_ID]:XkuW1k6du:cZ5hpD2yD"
click at [483, 463] on button "Update Proxy" at bounding box center [490, 467] width 338 height 23
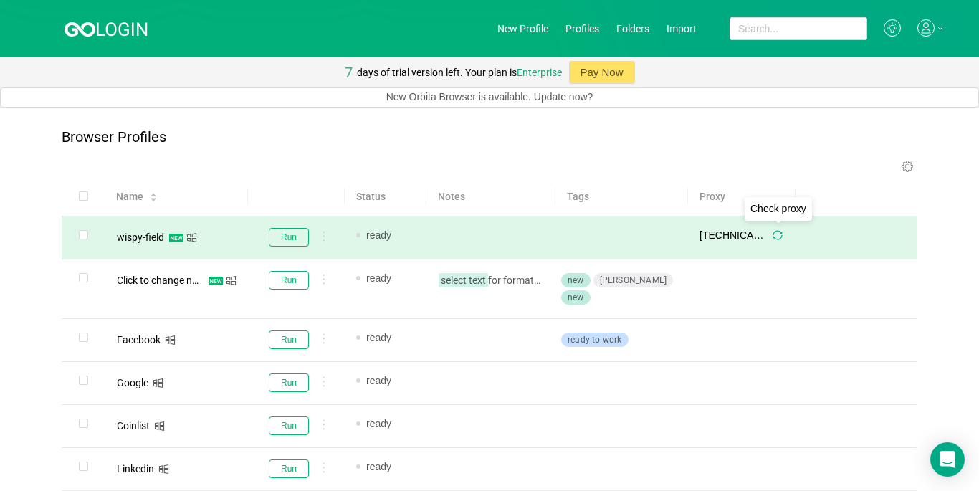
click at [774, 234] on icon "icon: sync" at bounding box center [778, 235] width 10 height 10
click at [278, 236] on button "Run" at bounding box center [289, 237] width 40 height 19
click at [902, 170] on icon at bounding box center [908, 167] width 14 height 14
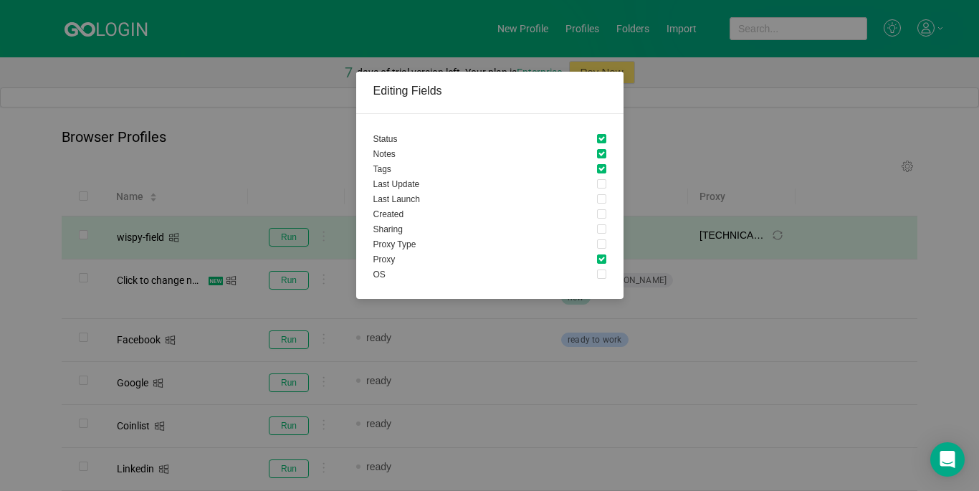
click at [762, 188] on div "Editing Fields Status Notes Tags Last Update Last Launch Created Sharing Proxy …" at bounding box center [489, 245] width 979 height 491
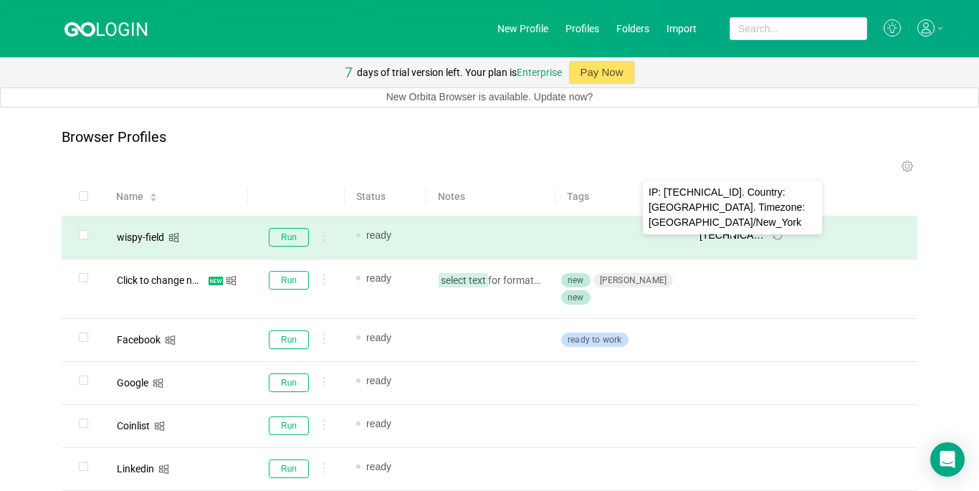
click at [727, 232] on span "[TECHNICAL_ID] : 10014" at bounding box center [733, 235] width 66 height 15
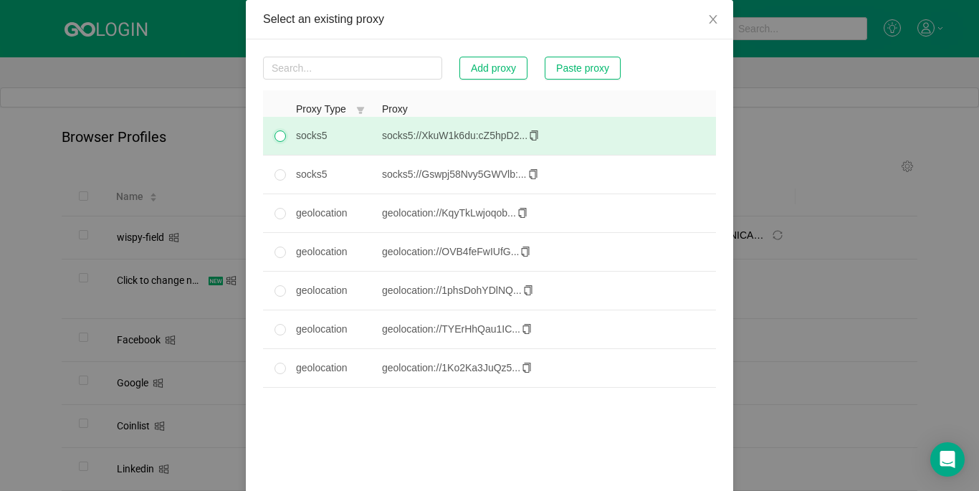
click at [278, 142] on input "radio" at bounding box center [280, 136] width 11 height 11
radio input "true"
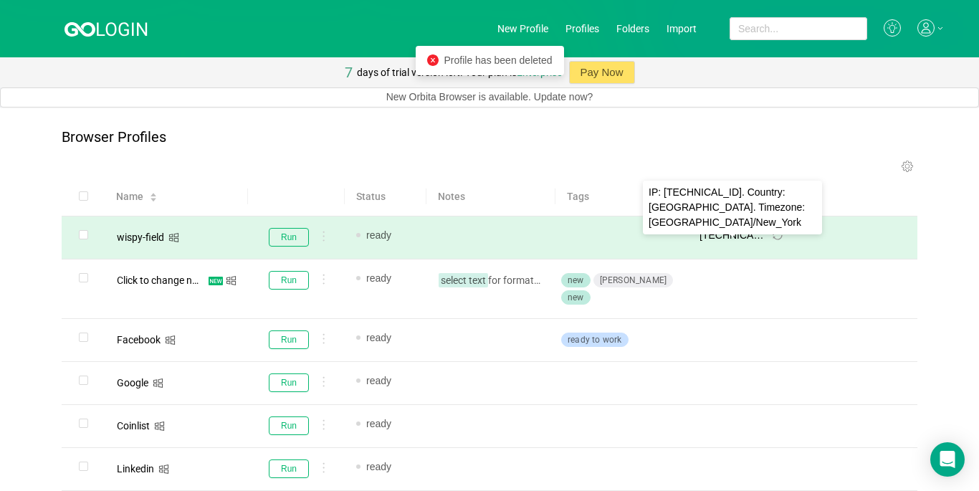
click at [726, 237] on span "[TECHNICAL_ID] : 63399" at bounding box center [733, 235] width 66 height 15
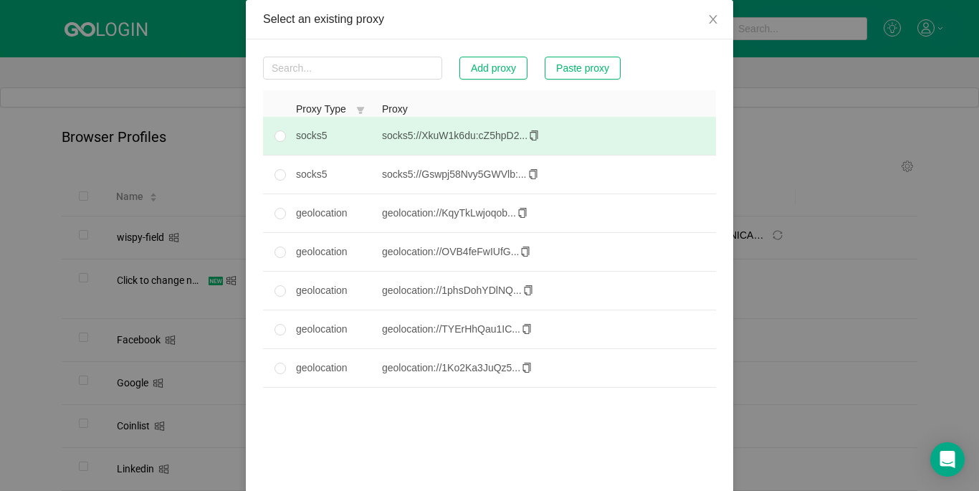
click at [529, 141] on icon "icon: copy" at bounding box center [534, 136] width 10 height 10
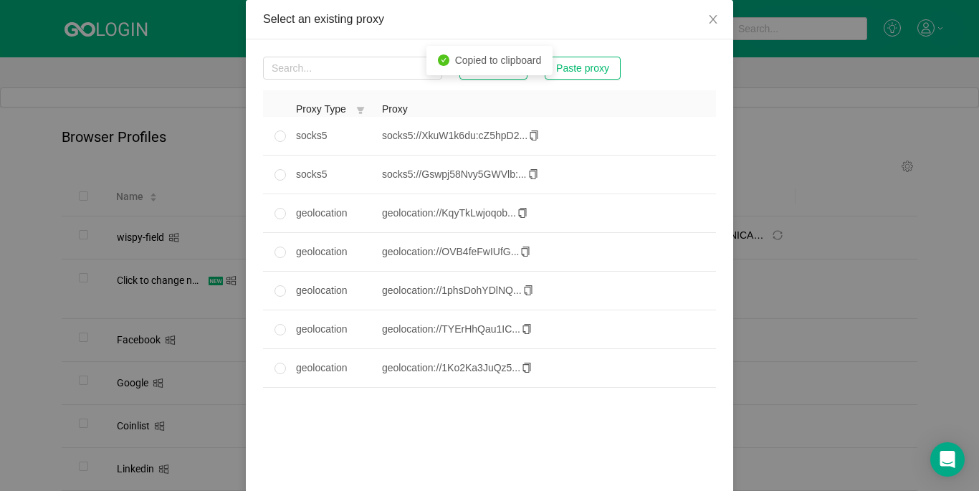
click at [734, 101] on div "Select an existing proxy Add proxy Paste proxy Proxy Type Proxy socks5 socks5:/…" at bounding box center [489, 245] width 979 height 491
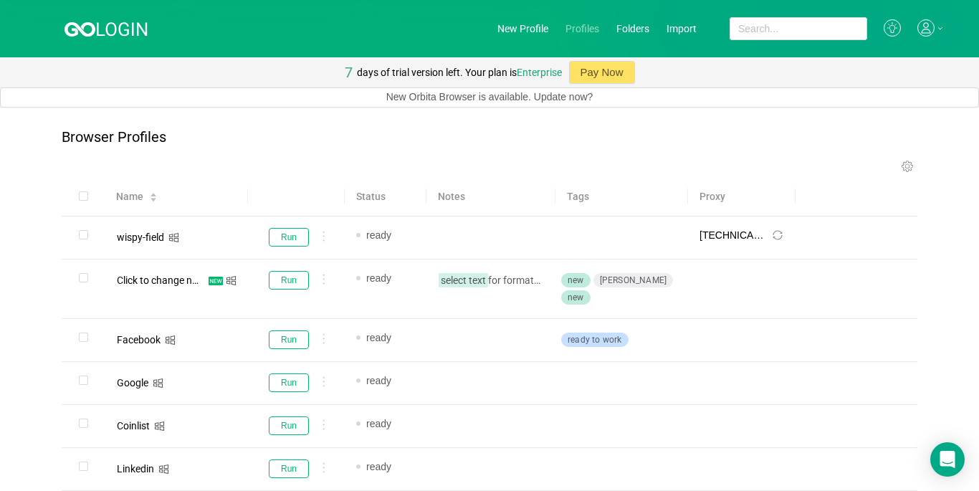
click at [579, 29] on link "Profiles" at bounding box center [583, 28] width 34 height 11
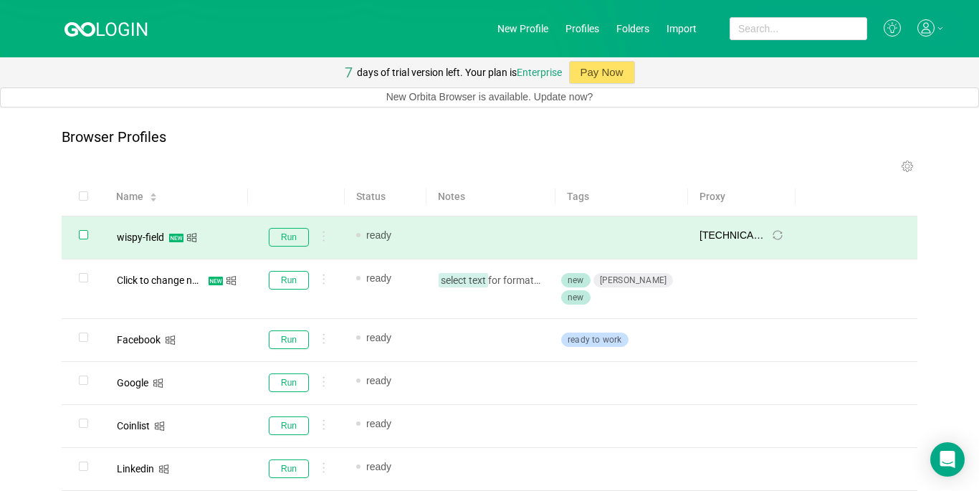
click at [80, 236] on input "checkbox" at bounding box center [83, 234] width 9 height 9
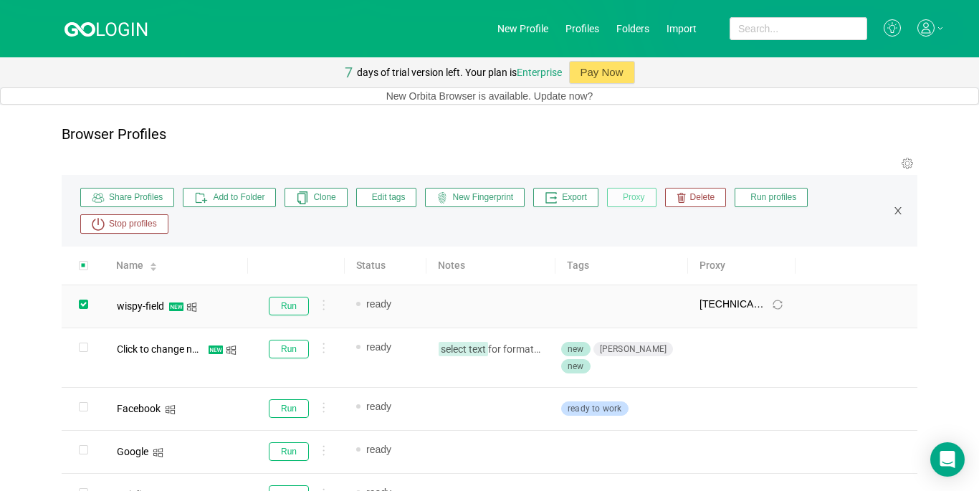
click at [640, 201] on span "Proxy" at bounding box center [632, 197] width 27 height 13
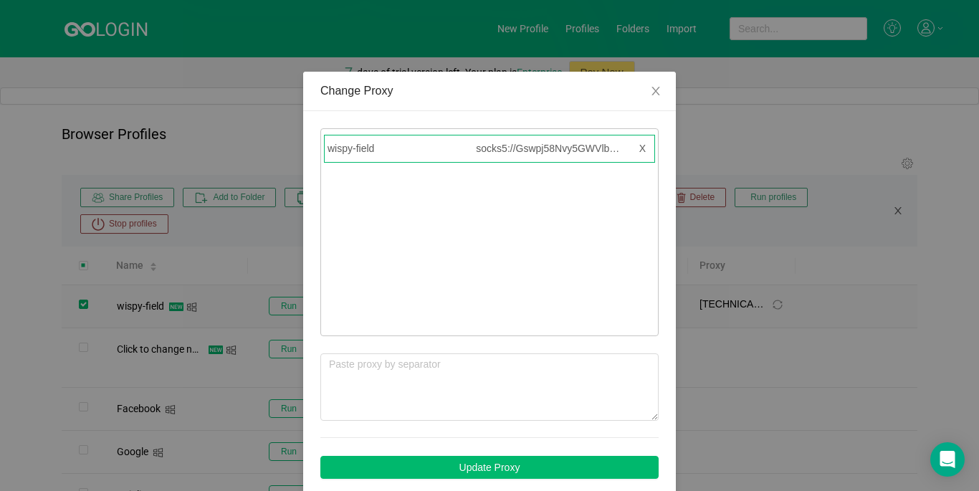
click at [640, 148] on span "X" at bounding box center [643, 148] width 12 height 21
checkbox input "false"
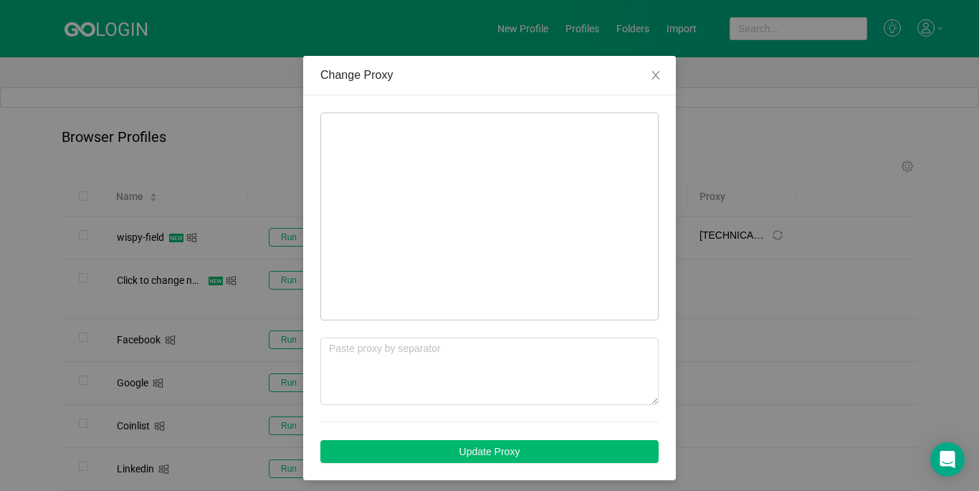
scroll to position [22, 0]
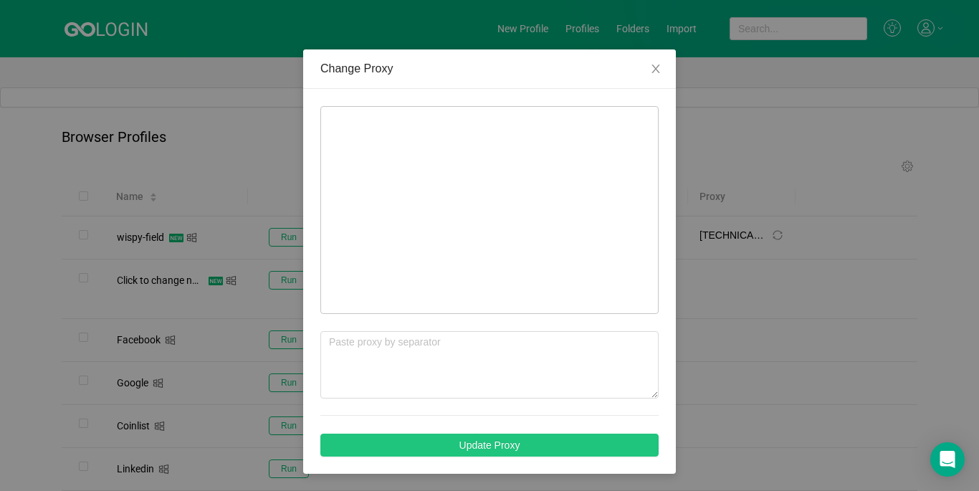
click at [530, 440] on button "Update Proxy" at bounding box center [490, 445] width 338 height 23
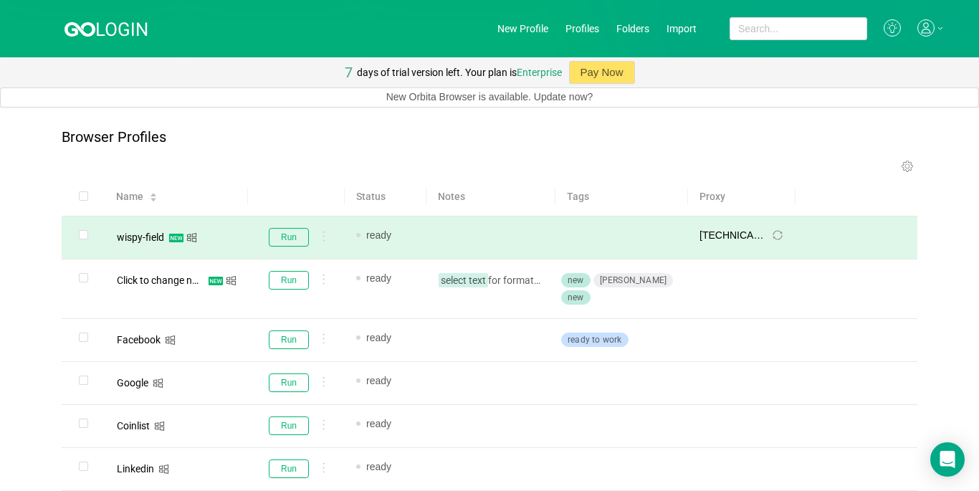
click at [721, 235] on span "[TECHNICAL_ID] : 10014" at bounding box center [733, 235] width 66 height 15
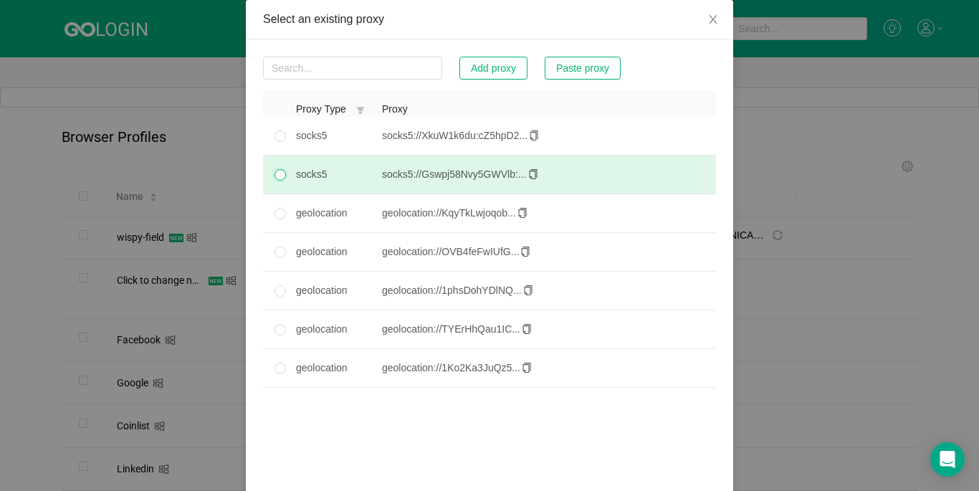
click at [275, 181] on input "radio" at bounding box center [280, 174] width 11 height 11
radio input "true"
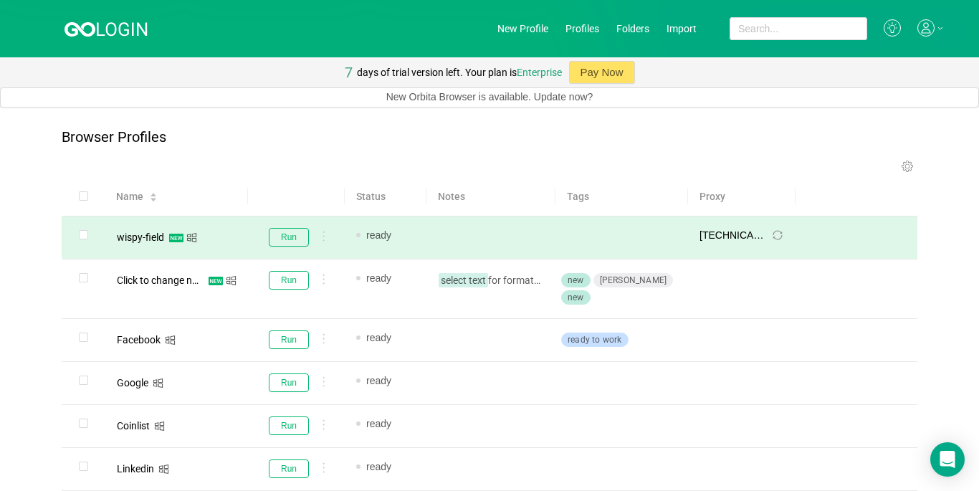
click at [250, 238] on td "Run" at bounding box center [296, 238] width 97 height 43
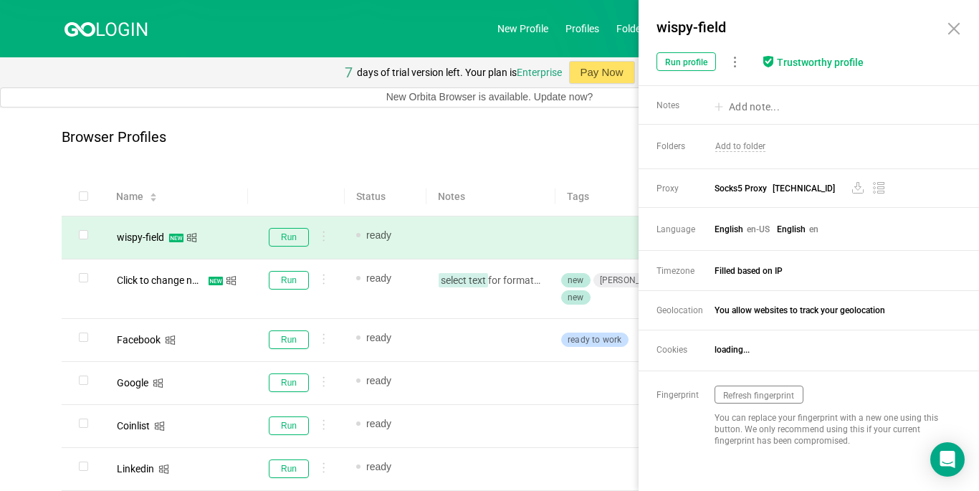
click at [209, 238] on div "wispy-field" at bounding box center [176, 237] width 120 height 19
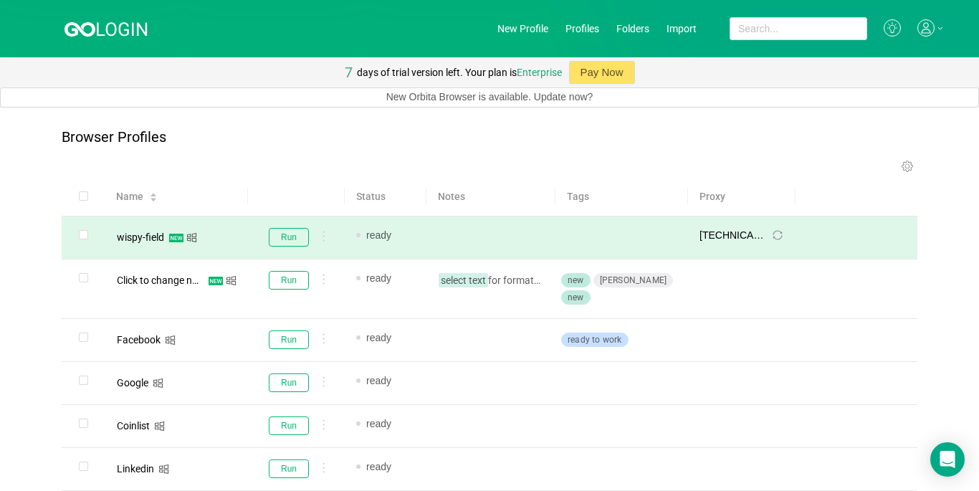
click at [209, 238] on div "wispy-field" at bounding box center [176, 237] width 120 height 19
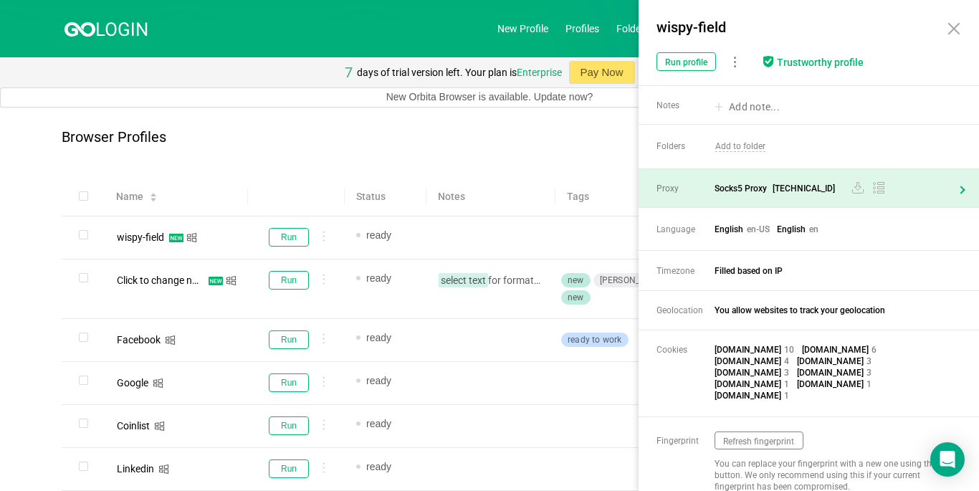
click at [968, 186] on div "Proxy Socks5 Proxy [TECHNICAL_ID]" at bounding box center [809, 188] width 341 height 38
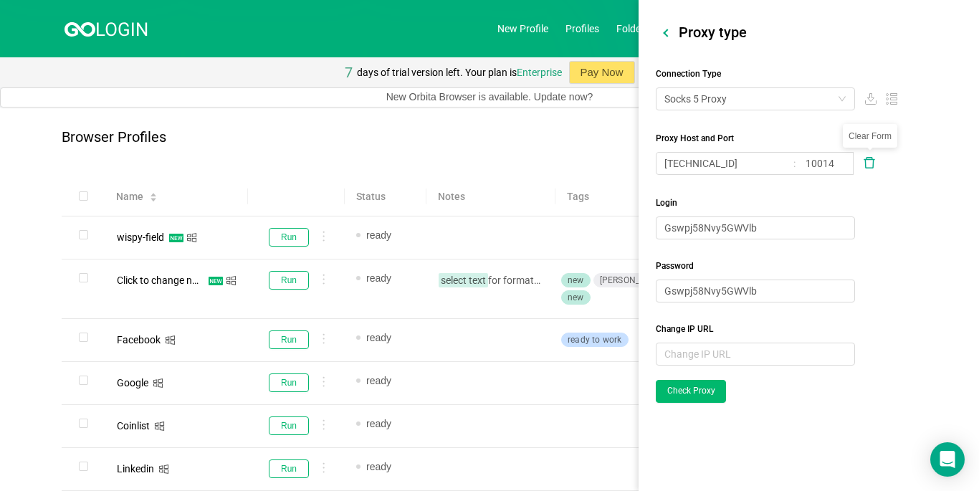
click at [868, 164] on icon "icon: delete" at bounding box center [869, 162] width 13 height 13
type input "80"
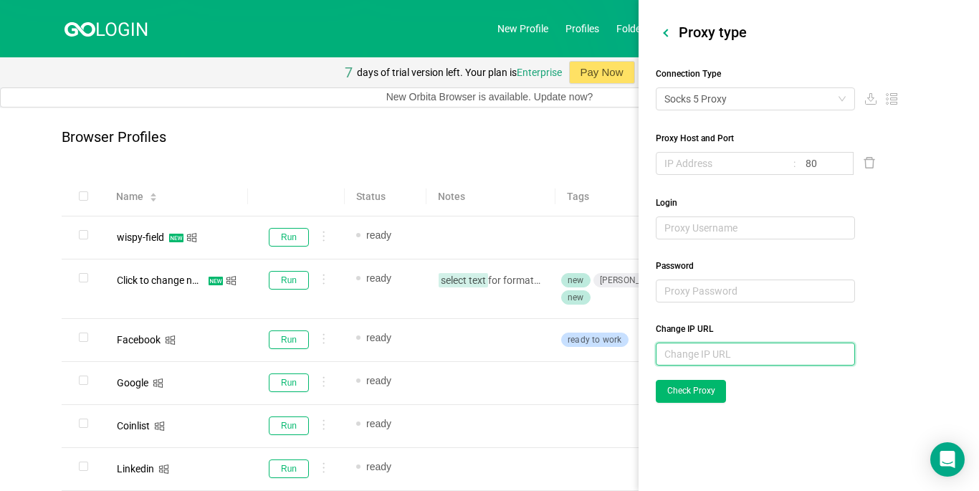
click at [706, 346] on input "text" at bounding box center [755, 354] width 199 height 23
paste input "[TECHNICAL_ID]:XkuW1k6du:cZ5hpD2yD"
type input "[TECHNICAL_ID]:XkuW1k6du:cZ5hpD2yD"
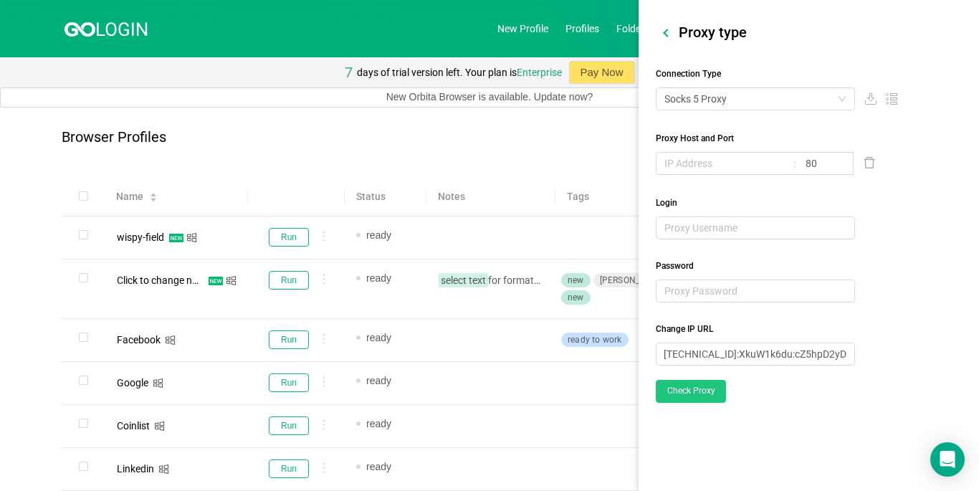
click at [705, 389] on button "Check Proxy" at bounding box center [691, 391] width 70 height 23
click at [563, 159] on div "Browser Profiles" at bounding box center [490, 144] width 856 height 31
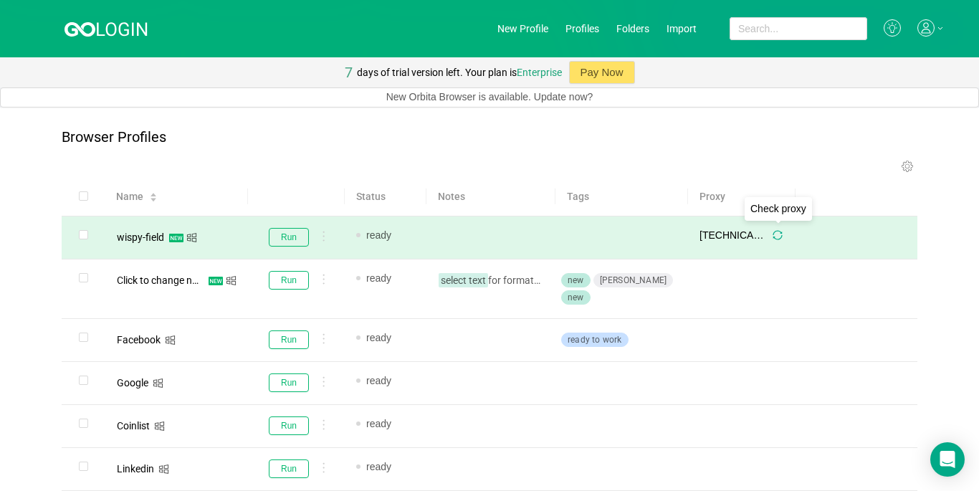
click at [777, 235] on icon "icon: sync" at bounding box center [778, 235] width 10 height 10
click at [862, 239] on td at bounding box center [857, 238] width 122 height 43
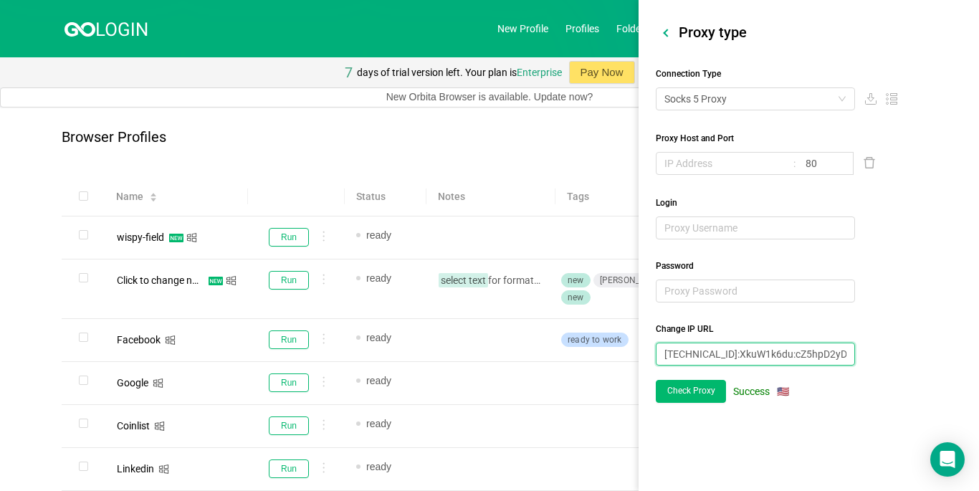
drag, startPoint x: 739, startPoint y: 355, endPoint x: 640, endPoint y: 351, distance: 99.0
click at [640, 351] on div "Proxy type Connection Type Socks 5 Proxy Proxy Host and Port 80 Login Password …" at bounding box center [809, 213] width 341 height 380
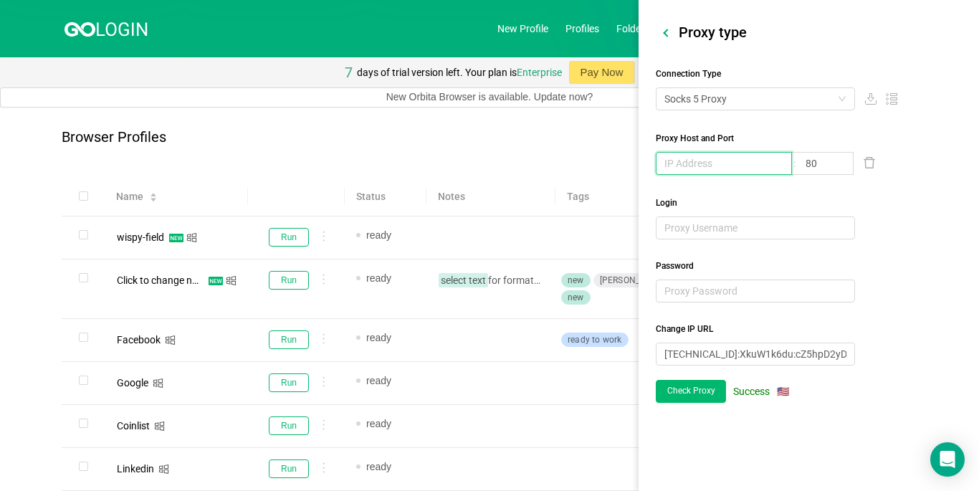
click at [670, 163] on input "text" at bounding box center [724, 163] width 136 height 23
paste input "[TECHNICAL_ID]"
type input "[TECHNICAL_ID]"
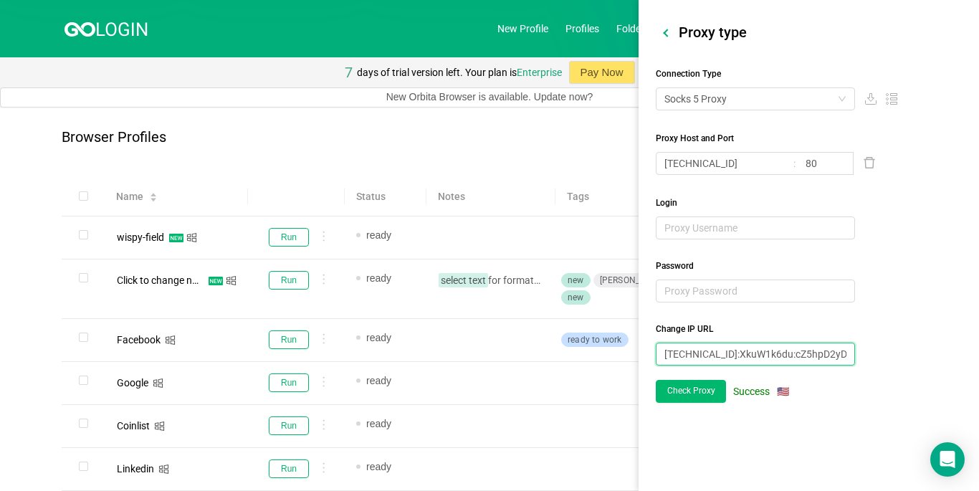
click at [751, 351] on input "[TECHNICAL_ID]:XkuW1k6du:cZ5hpD2yD" at bounding box center [755, 354] width 199 height 23
click at [825, 163] on input "80" at bounding box center [826, 163] width 56 height 23
paste input "63399"
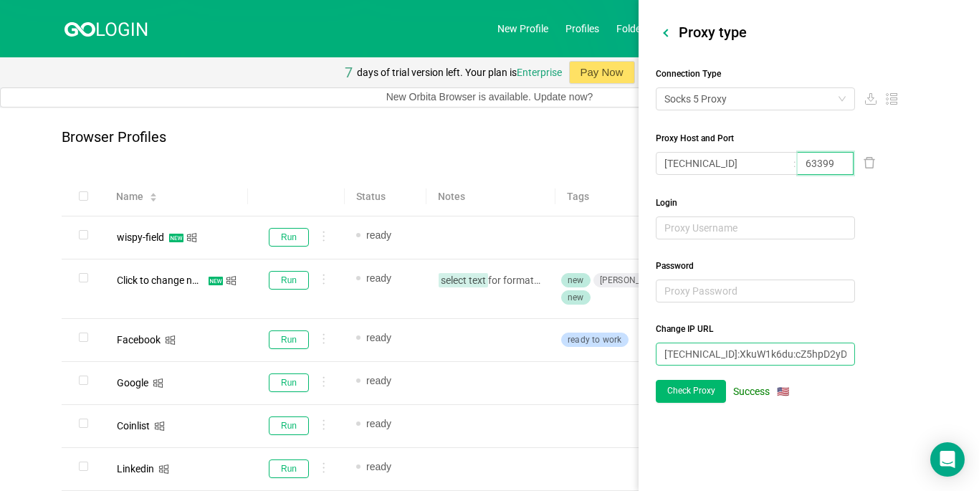
type input "63399"
click at [805, 351] on input "[TECHNICAL_ID]:XkuW1k6du:cZ5hpD2yD" at bounding box center [755, 354] width 199 height 23
click at [826, 348] on input "[TECHNICAL_ID]:XkuW1k6du:cZ5hpD2yD" at bounding box center [755, 354] width 199 height 23
drag, startPoint x: 826, startPoint y: 348, endPoint x: 774, endPoint y: 353, distance: 51.8
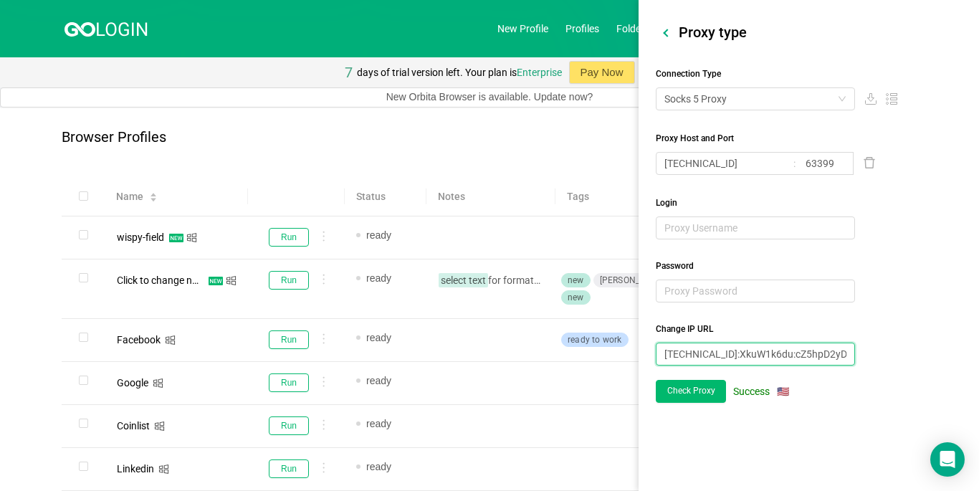
click at [774, 353] on input "[TECHNICAL_ID]:XkuW1k6du:cZ5hpD2yD" at bounding box center [755, 354] width 199 height 23
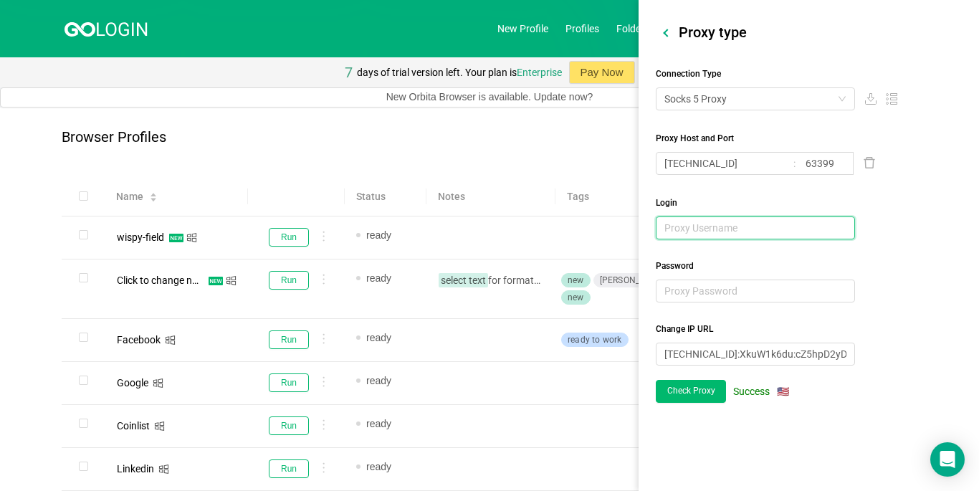
click at [735, 234] on input "text" at bounding box center [755, 228] width 199 height 23
paste input "XkuW1k6du"
type input "XkuW1k6du"
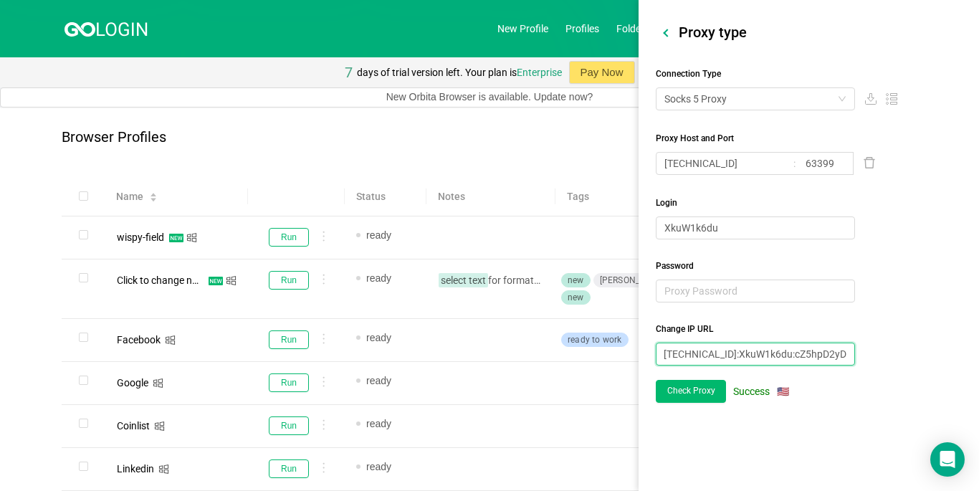
scroll to position [0, 34]
drag, startPoint x: 830, startPoint y: 354, endPoint x: 979, endPoint y: 355, distance: 148.4
click at [979, 355] on div "[TECHNICAL_ID]:XkuW1k6du:cZ5hpD2yD" at bounding box center [817, 354] width 323 height 23
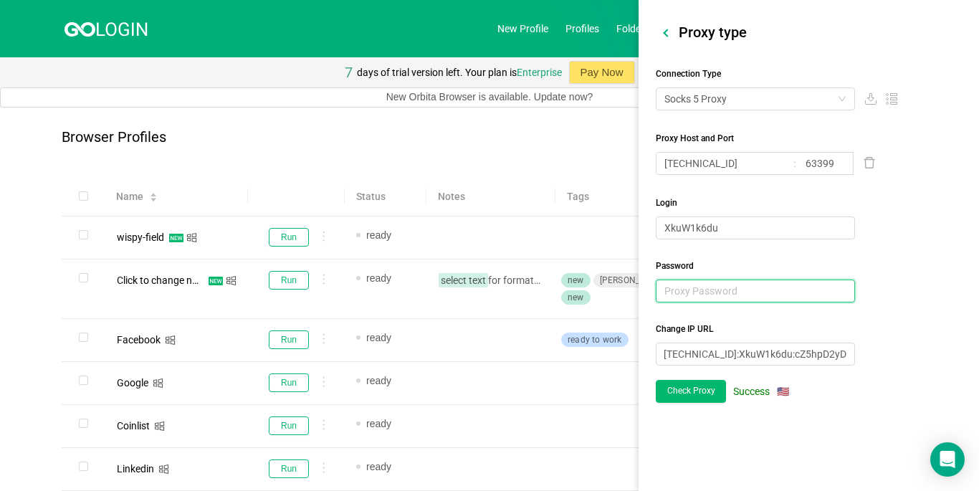
click at [751, 290] on input "text" at bounding box center [755, 291] width 199 height 23
paste input "cZ5hpD2yD"
type input "cZ5hpD2yD"
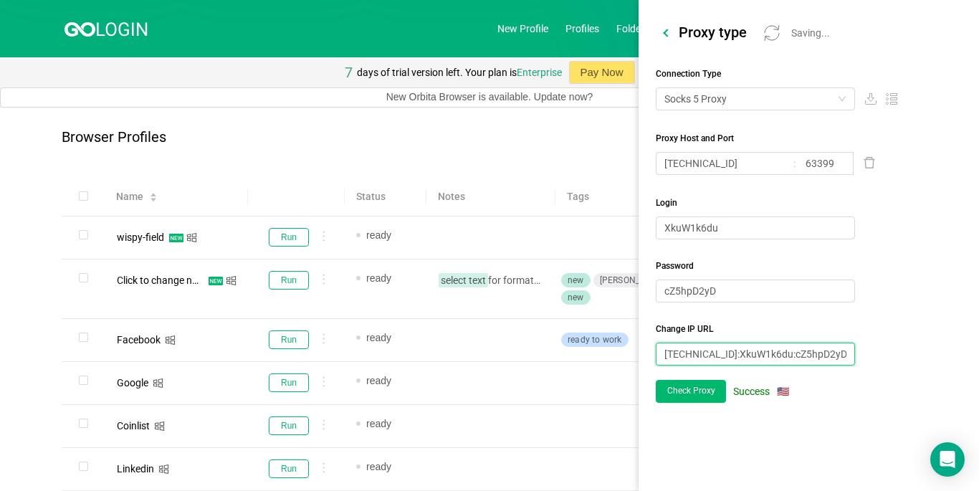
click at [815, 356] on input "[TECHNICAL_ID]:XkuW1k6du:cZ5hpD2yD" at bounding box center [755, 354] width 199 height 23
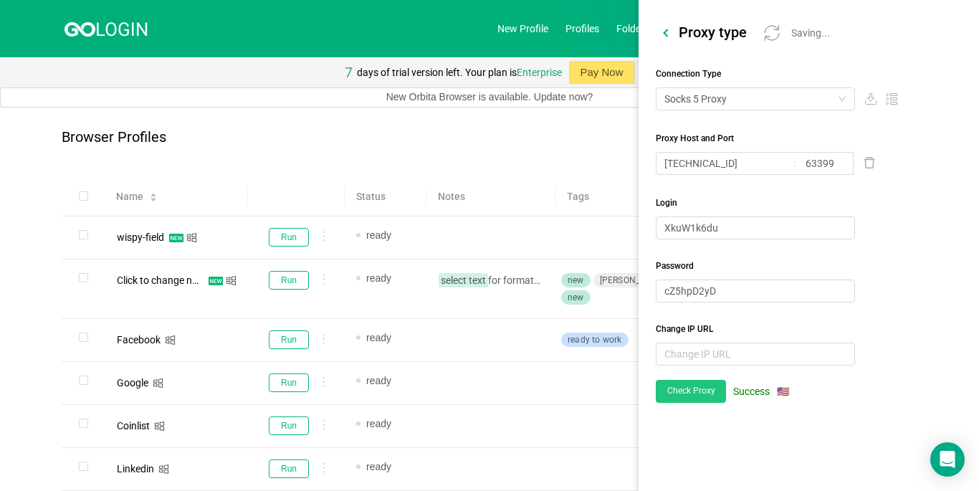
click at [696, 388] on button "Check Proxy" at bounding box center [691, 391] width 70 height 23
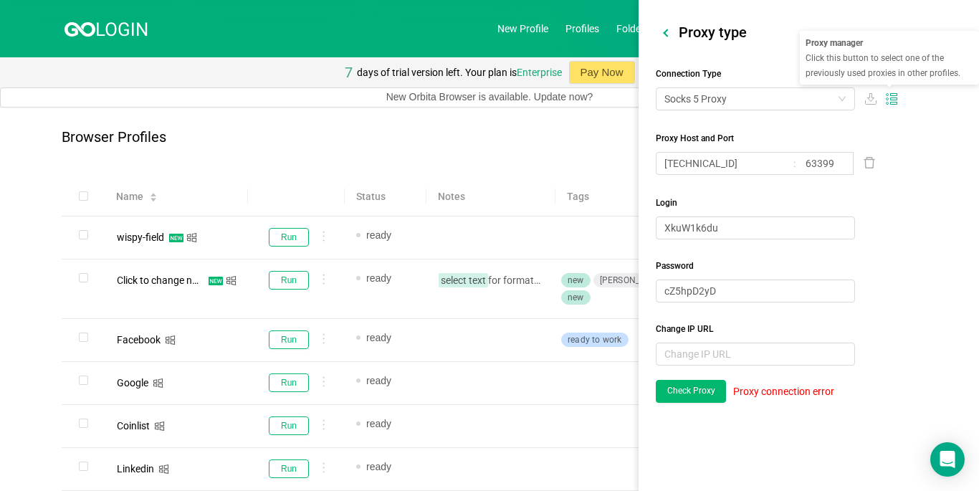
click at [891, 103] on icon at bounding box center [894, 104] width 6 height 2
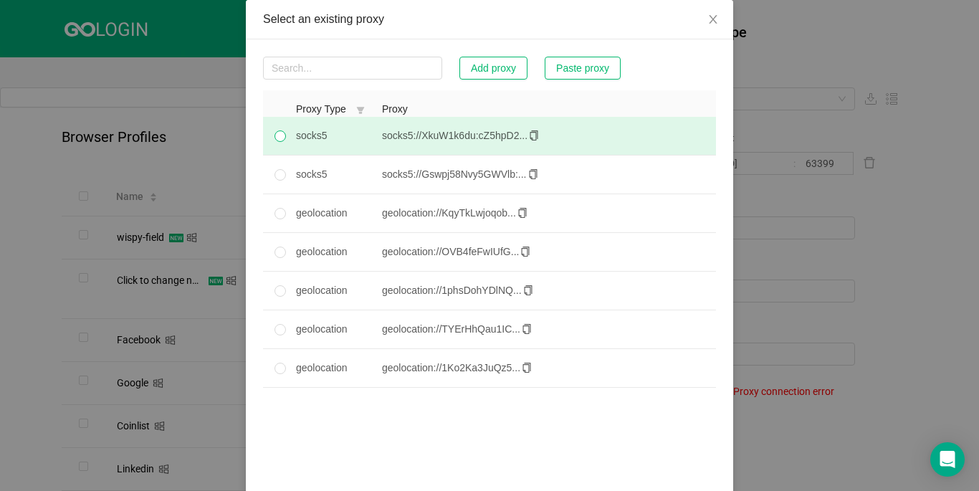
click at [277, 142] on span at bounding box center [280, 136] width 11 height 11
click at [277, 142] on input "radio" at bounding box center [280, 136] width 11 height 11
radio input "true"
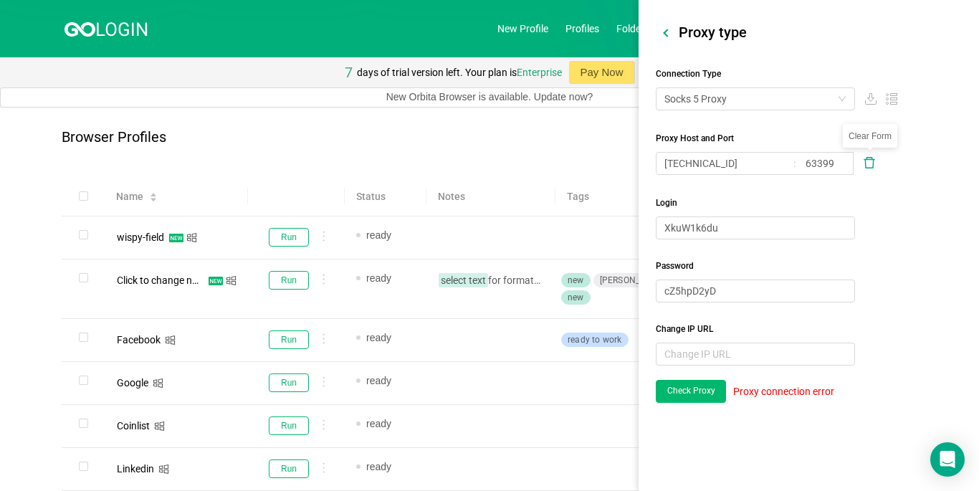
click at [869, 161] on icon "icon: delete" at bounding box center [869, 162] width 13 height 13
type input "80"
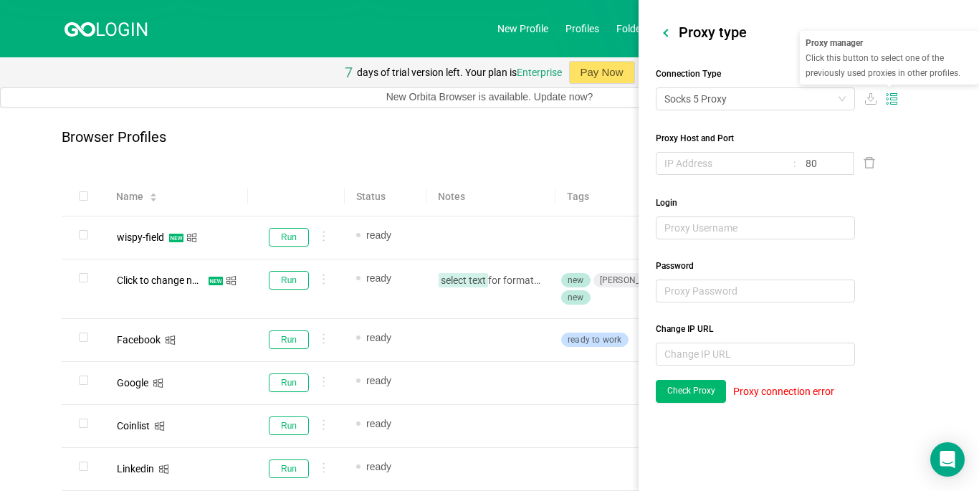
click at [893, 95] on icon at bounding box center [894, 95] width 6 height 2
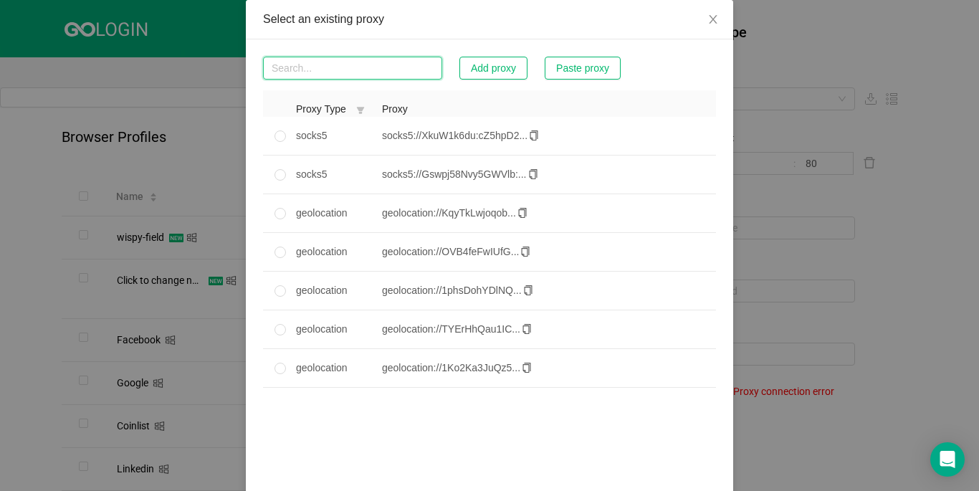
click at [392, 70] on input "text" at bounding box center [352, 68] width 179 height 23
click at [749, 200] on div "Select an existing proxy Add proxy Paste proxy Proxy Type Proxy socks5 socks5:/…" at bounding box center [489, 245] width 979 height 491
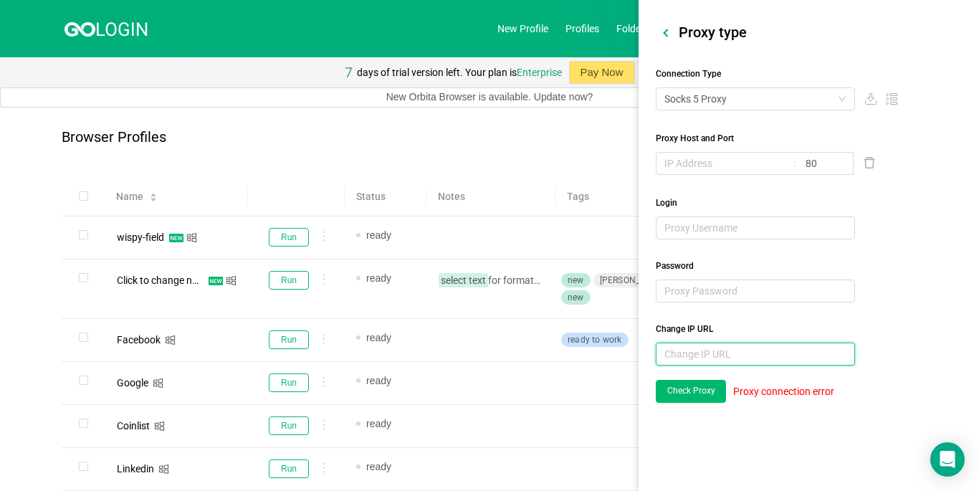
click at [715, 359] on input "text" at bounding box center [755, 354] width 199 height 23
paste input "[TECHNICAL_ID]:XkuW1k6du:cZ5hpD2yD"
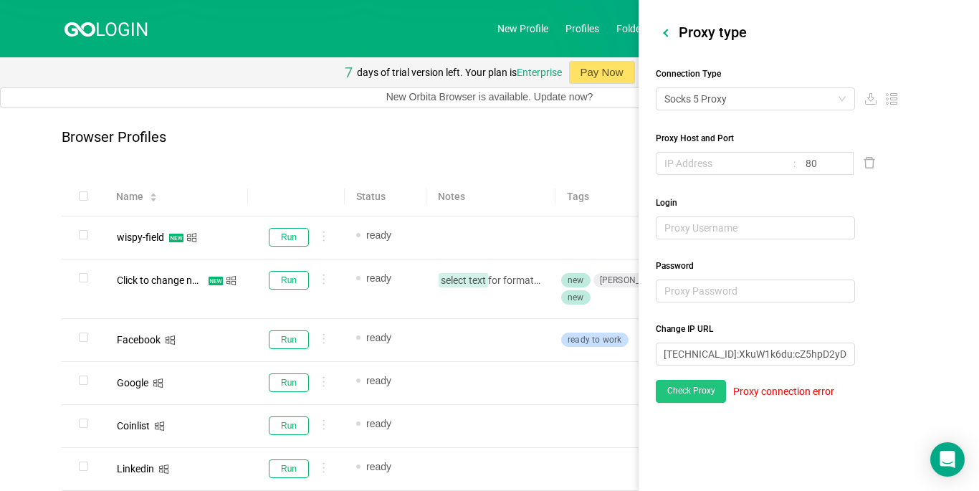
click at [701, 385] on button "Check Proxy" at bounding box center [691, 391] width 70 height 23
click at [715, 389] on button "Check Proxy" at bounding box center [691, 391] width 70 height 23
click at [805, 358] on input "[TECHNICAL_ID]:XkuW1k6du:cZ5hpD2yD" at bounding box center [755, 354] width 199 height 23
paste input "[TECHNICAL_ID]"
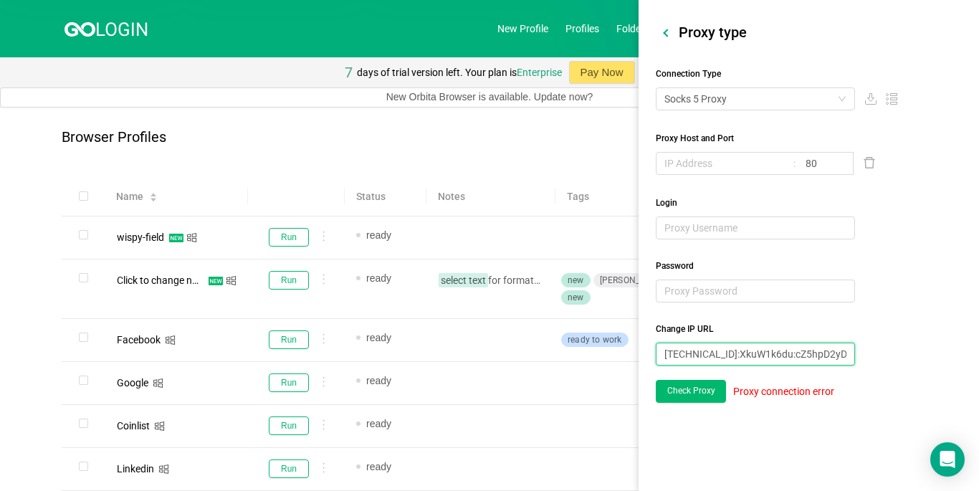
scroll to position [0, 29]
type input "[TECHNICAL_ID]:XkuW1k6du:cZ5hpD2yD"
click at [674, 389] on button "Check Proxy" at bounding box center [691, 391] width 70 height 23
click at [753, 358] on input "[TECHNICAL_ID]:XkuW1k6du:cZ5hpD2yD" at bounding box center [755, 354] width 199 height 23
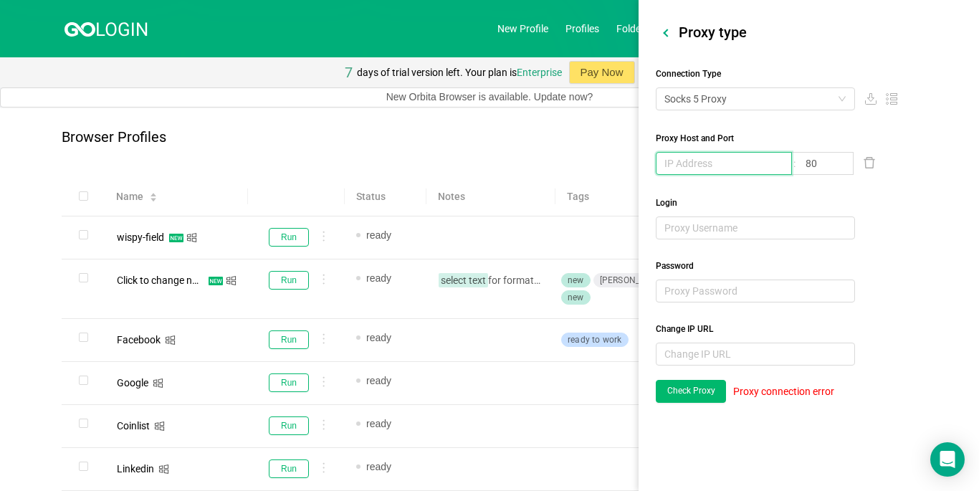
click at [711, 163] on input "text" at bounding box center [724, 163] width 136 height 23
paste input "[TECHNICAL_ID]"
type input "[TECHNICAL_ID]"
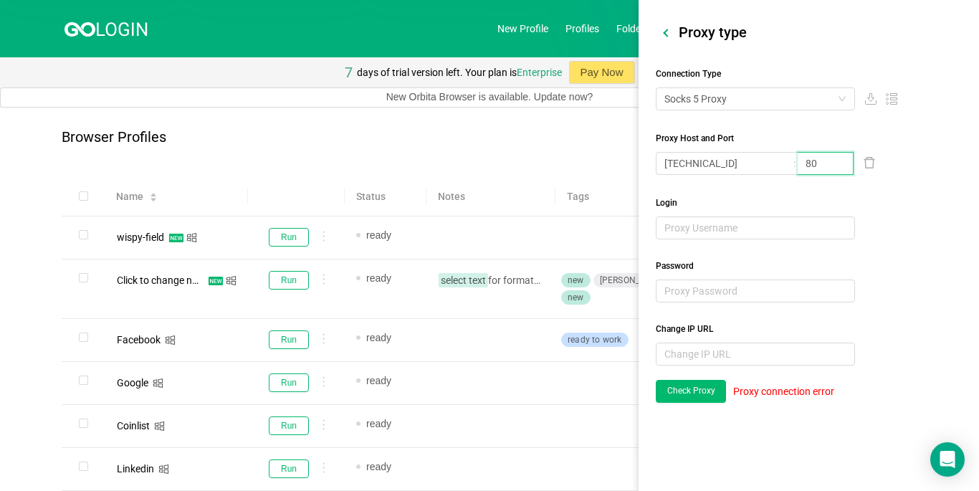
click at [822, 162] on input "80" at bounding box center [826, 163] width 56 height 23
paste input "62767"
type input "62767"
click at [706, 229] on input "text" at bounding box center [755, 228] width 199 height 23
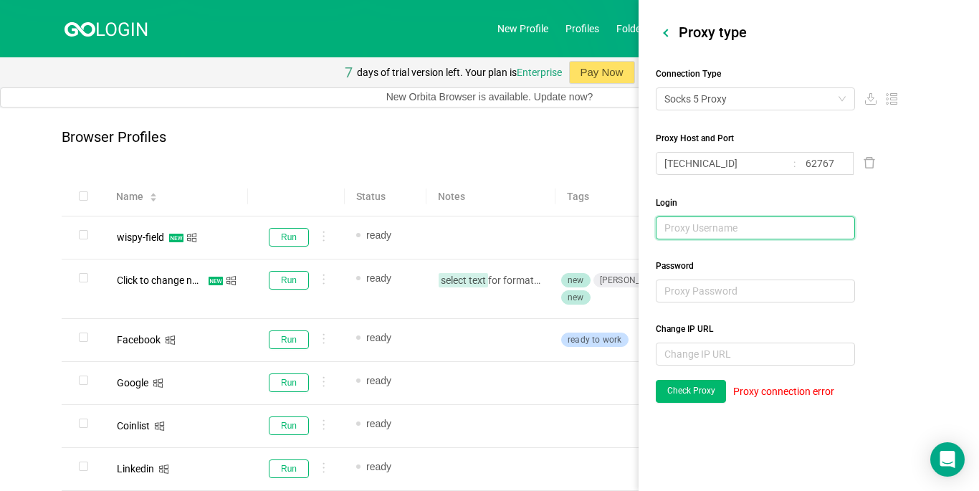
paste input "XkuW1k6du"
type input "XkuW1k6du"
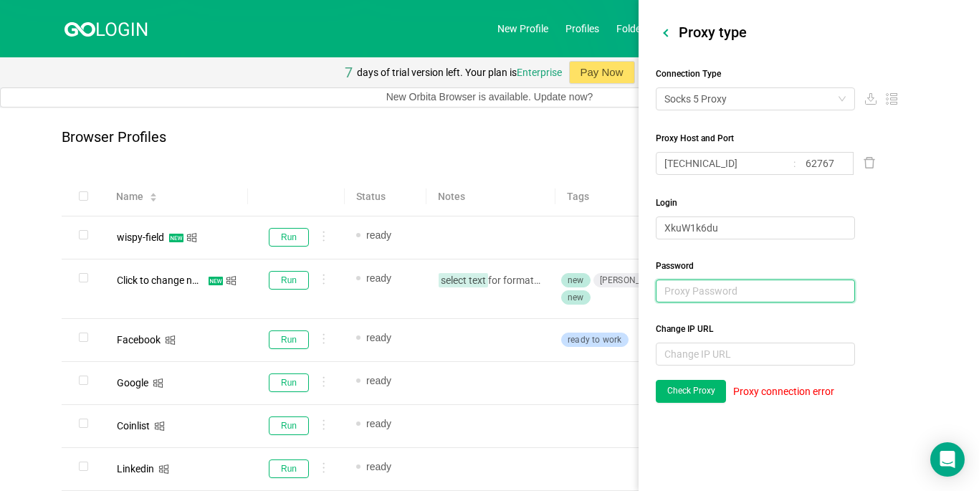
click at [747, 300] on input "text" at bounding box center [755, 291] width 199 height 23
paste input "cZ5hpD2yD"
type input "cZ5hpD2yD"
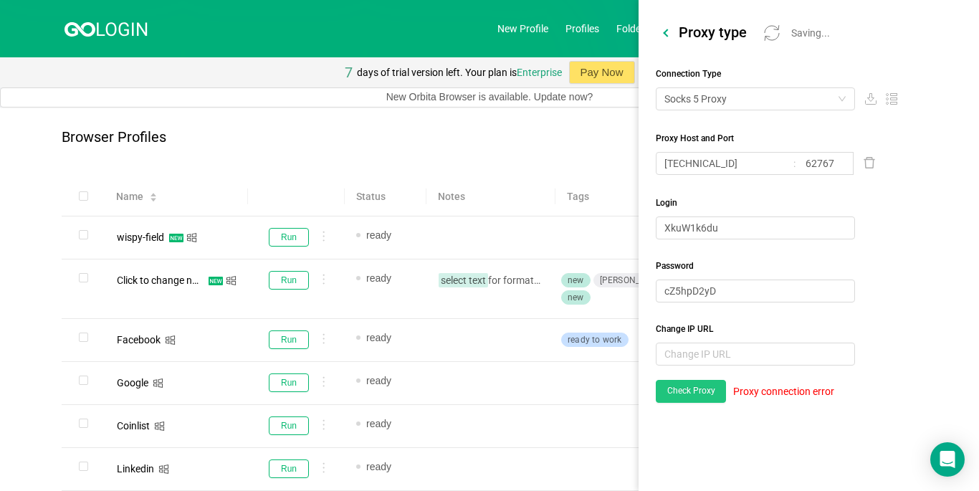
click at [708, 393] on button "Check Proxy" at bounding box center [691, 391] width 70 height 23
click at [665, 32] on div at bounding box center [667, 33] width 8 height 8
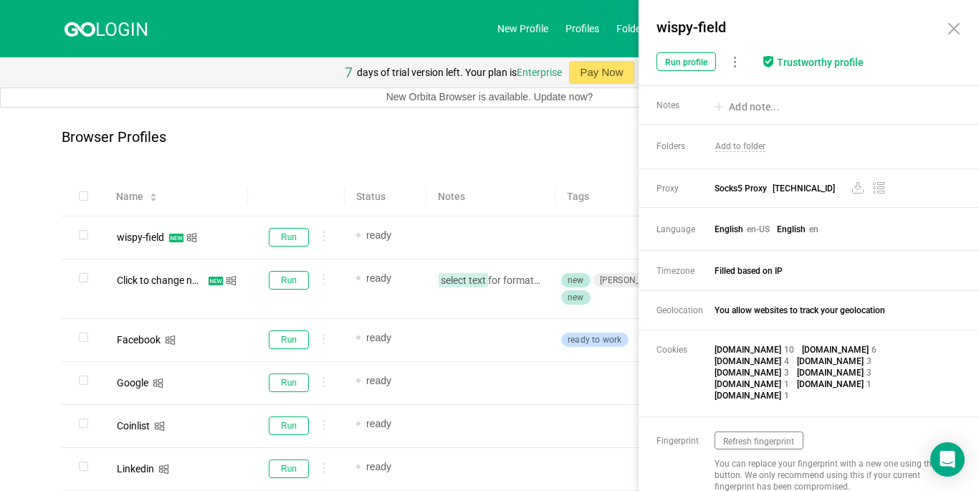
click at [949, 34] on icon at bounding box center [954, 29] width 10 height 10
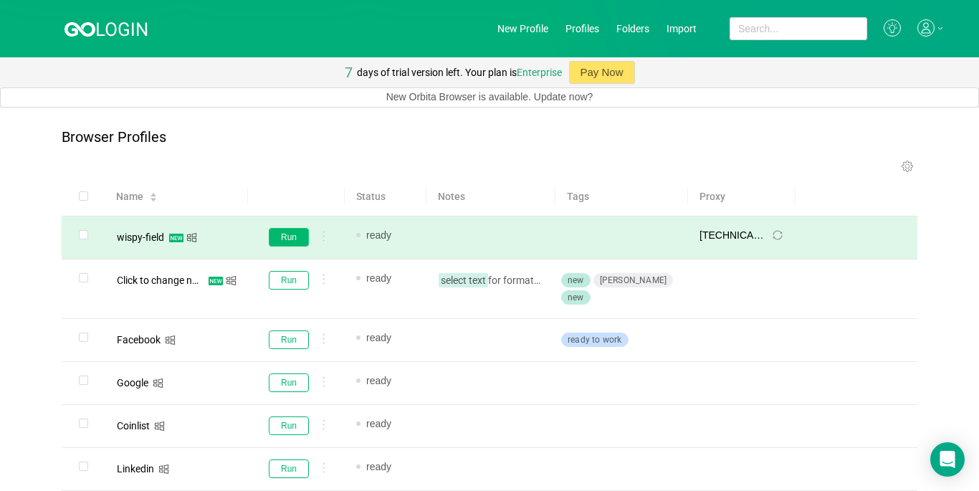
click at [287, 236] on button "Run" at bounding box center [289, 237] width 40 height 19
